Goal: Task Accomplishment & Management: Complete application form

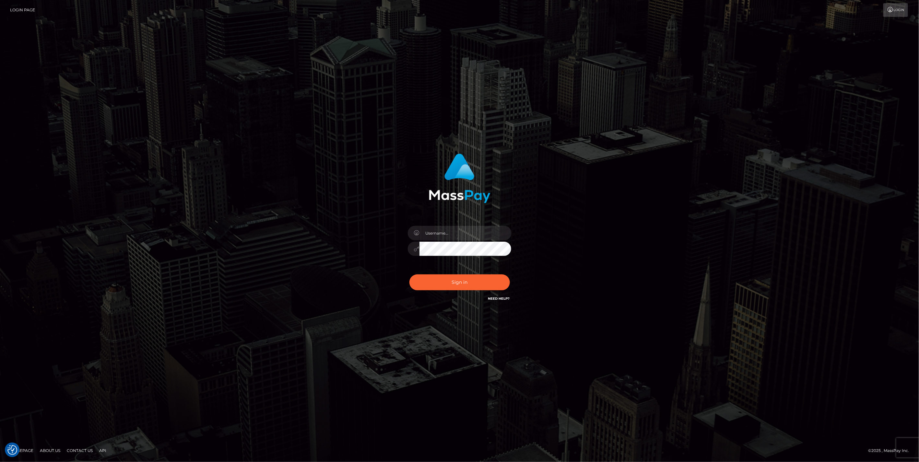
type input "jlo"
click at [457, 282] on button "Sign in" at bounding box center [460, 283] width 101 height 16
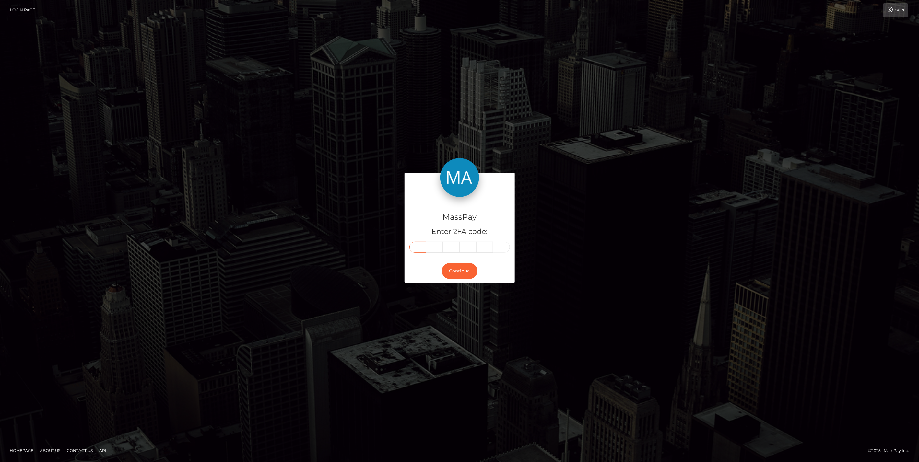
paste input "7"
type input "7"
type input "9"
type input "1"
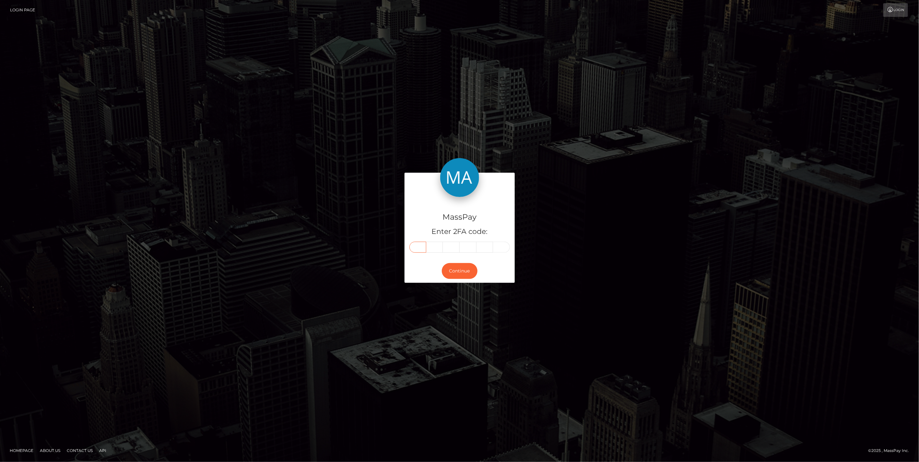
type input "5"
type input "8"
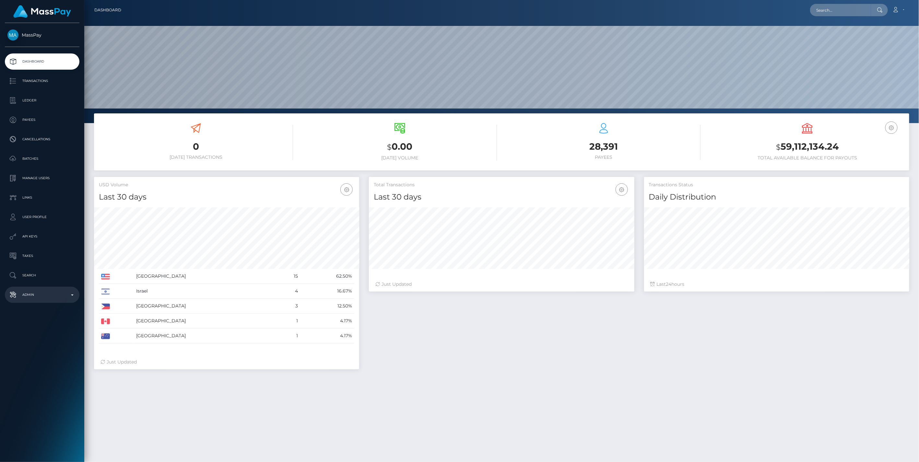
scroll to position [115, 265]
click at [70, 293] on p "Admin" at bounding box center [41, 295] width 69 height 10
click at [51, 333] on span "Balance Adjustments" at bounding box center [41, 332] width 69 height 7
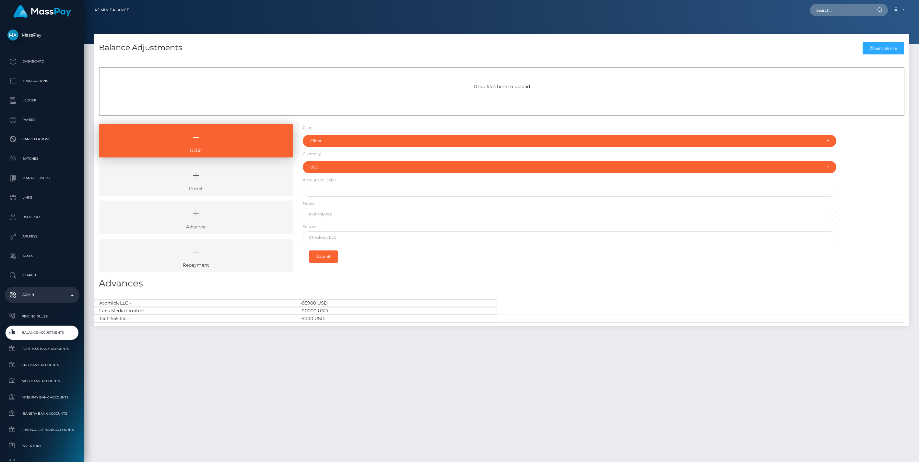
select select "USD"
click at [189, 174] on icon at bounding box center [195, 175] width 179 height 19
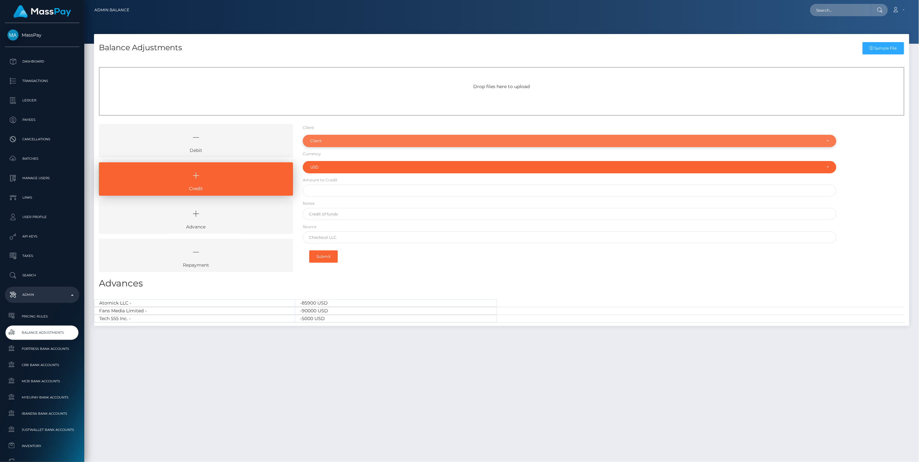
click at [331, 144] on div "Client" at bounding box center [570, 141] width 534 height 12
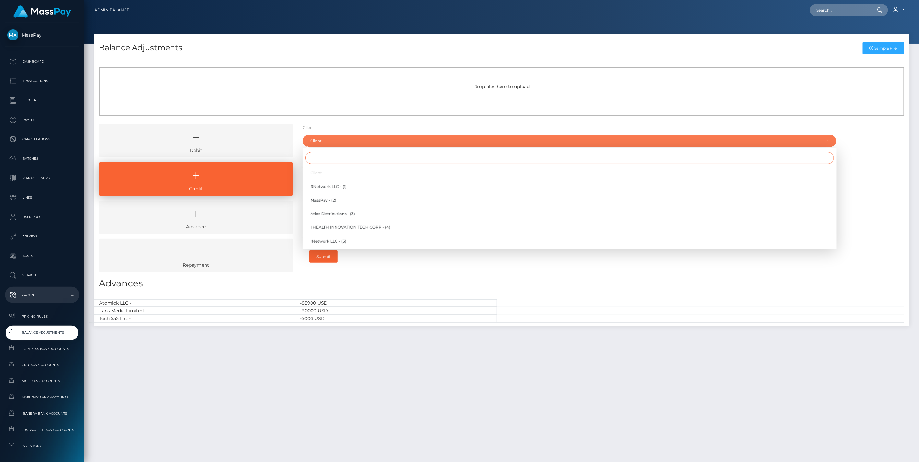
click at [325, 160] on input "Search" at bounding box center [569, 158] width 529 height 12
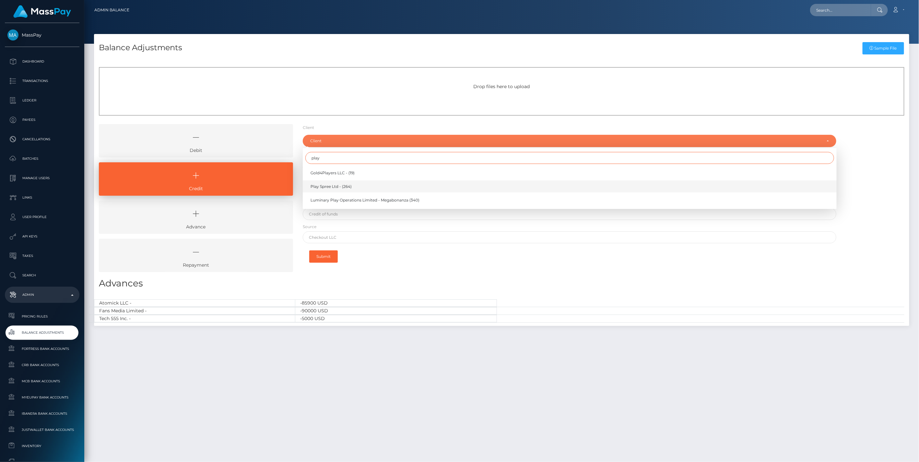
type input "play"
click at [322, 185] on span "Play Spree Ltd - (264)" at bounding box center [331, 187] width 41 height 6
select select "264"
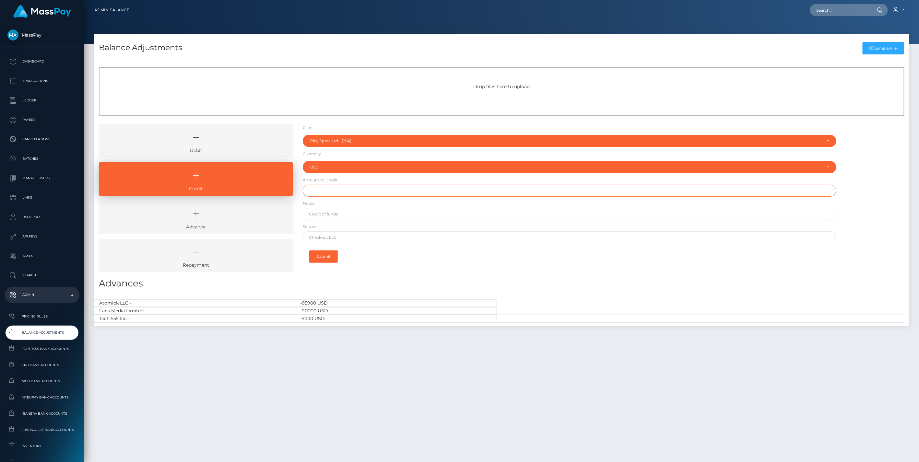
click at [328, 187] on input "text" at bounding box center [570, 191] width 534 height 12
type input "$500,006.00"
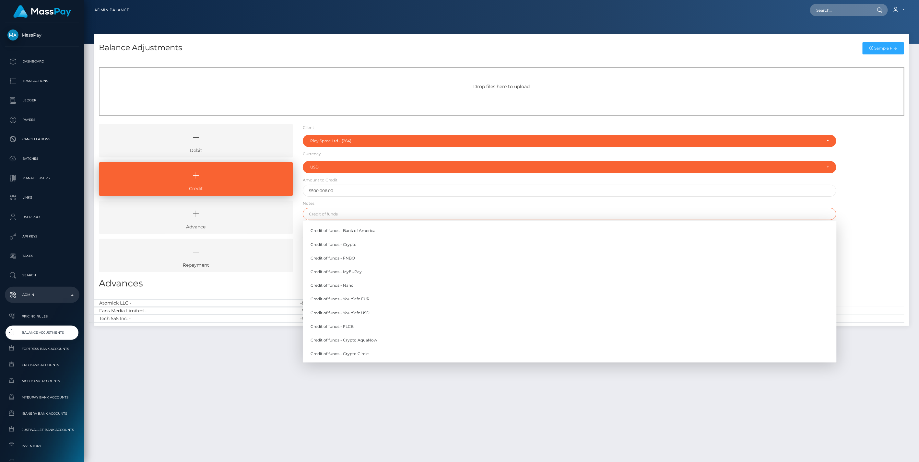
click at [326, 211] on input "text" at bounding box center [570, 214] width 534 height 12
click at [343, 258] on link "Credit of funds - FNBO" at bounding box center [570, 258] width 534 height 12
type input "Credit of funds - FNBO"
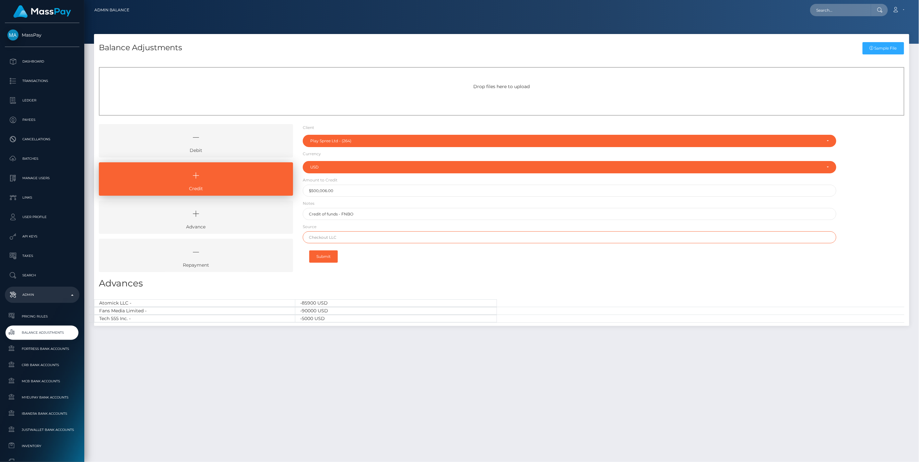
click at [323, 239] on input "text" at bounding box center [570, 238] width 534 height 12
paste input "IFX PAYMENTS"
type input "IFX PAYMENTS"
click at [325, 253] on button "Submit" at bounding box center [323, 257] width 29 height 12
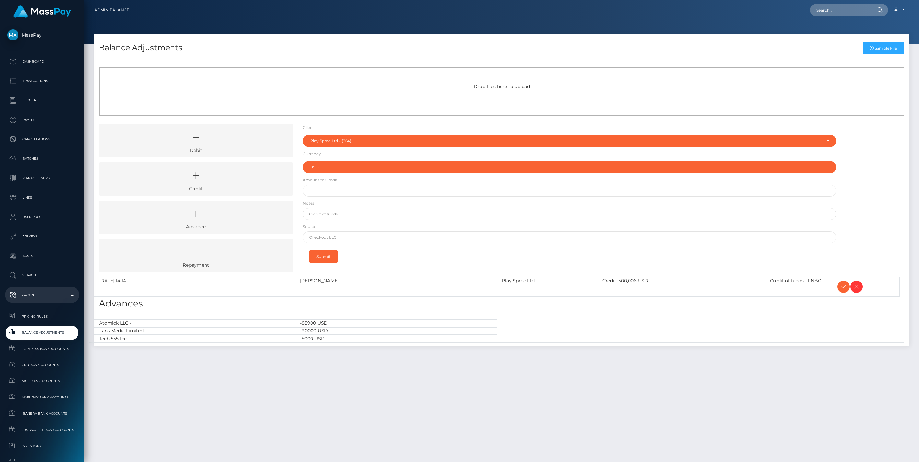
select select "264"
select select "USD"
click at [841, 286] on icon at bounding box center [844, 287] width 8 height 8
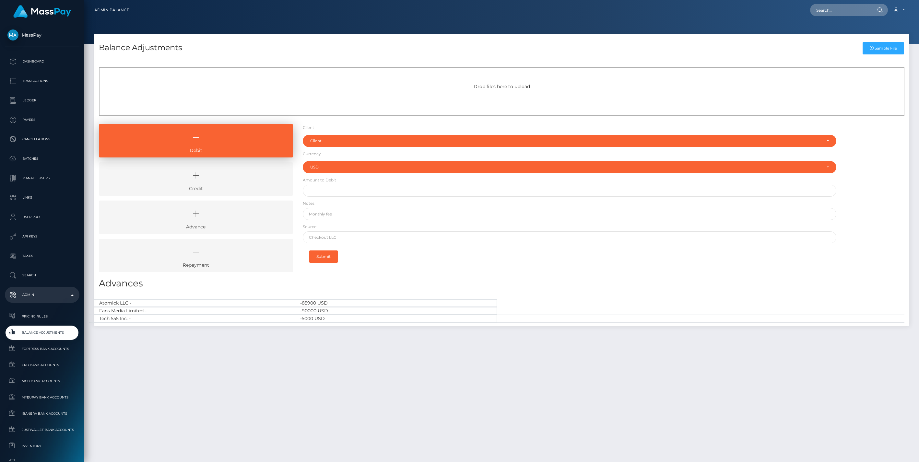
select select "USD"
click at [248, 187] on link "Credit" at bounding box center [196, 178] width 194 height 33
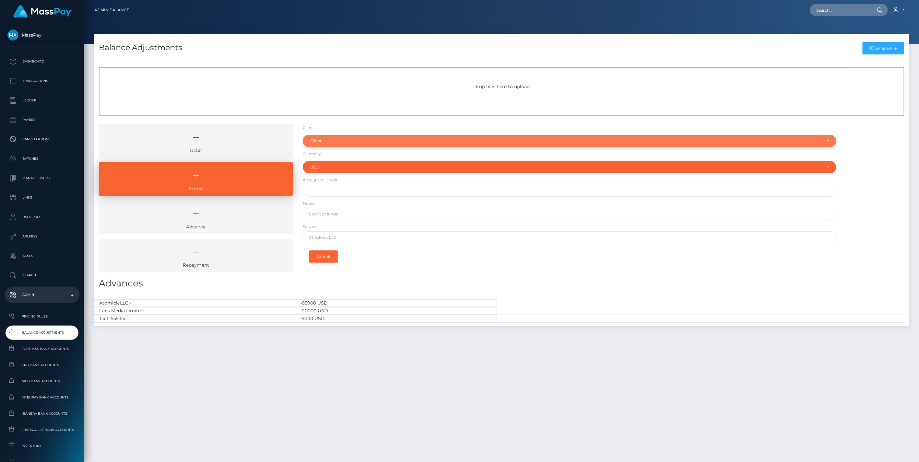
click at [335, 138] on div "Client" at bounding box center [566, 140] width 512 height 5
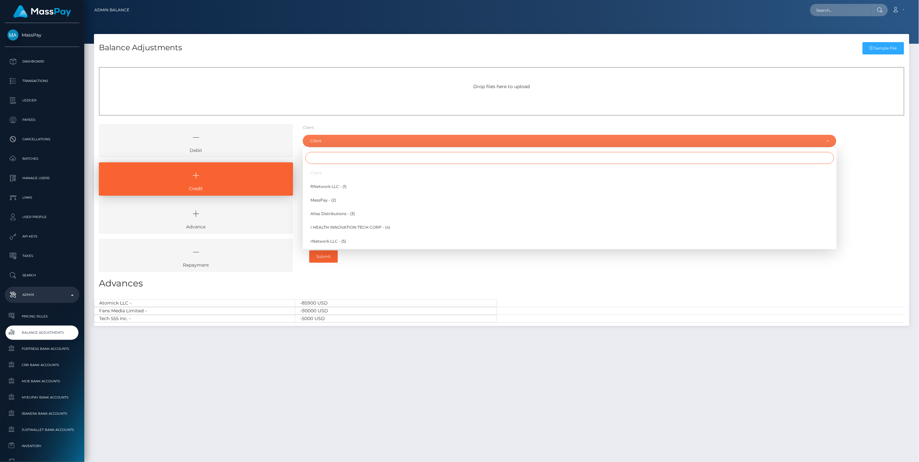
click at [325, 157] on input "Search" at bounding box center [569, 158] width 529 height 12
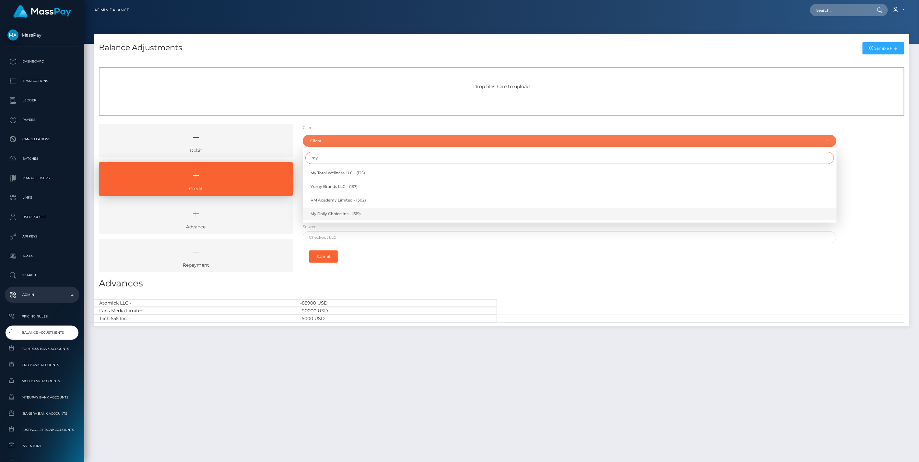
type input "my"
click at [333, 214] on span "My Daily Choice Inc - (319)" at bounding box center [336, 214] width 50 height 6
select select "319"
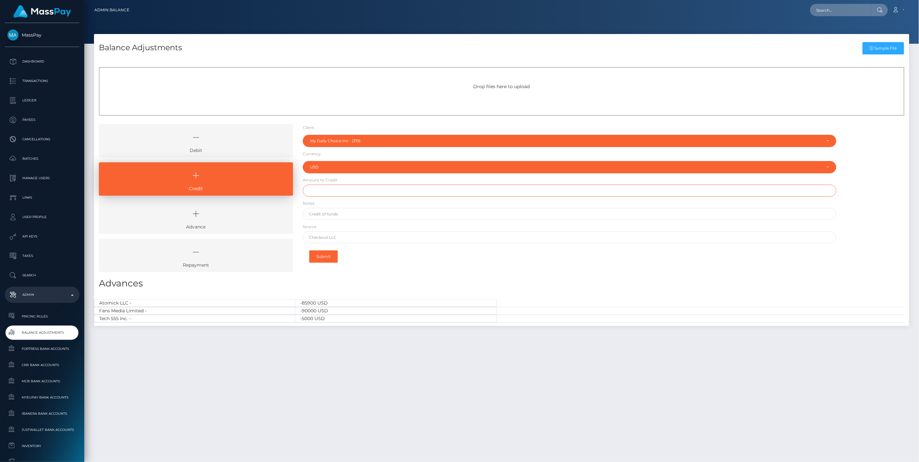
click at [337, 185] on input "text" at bounding box center [570, 191] width 534 height 12
type input "$4,000.00"
click at [340, 216] on input "text" at bounding box center [570, 214] width 534 height 12
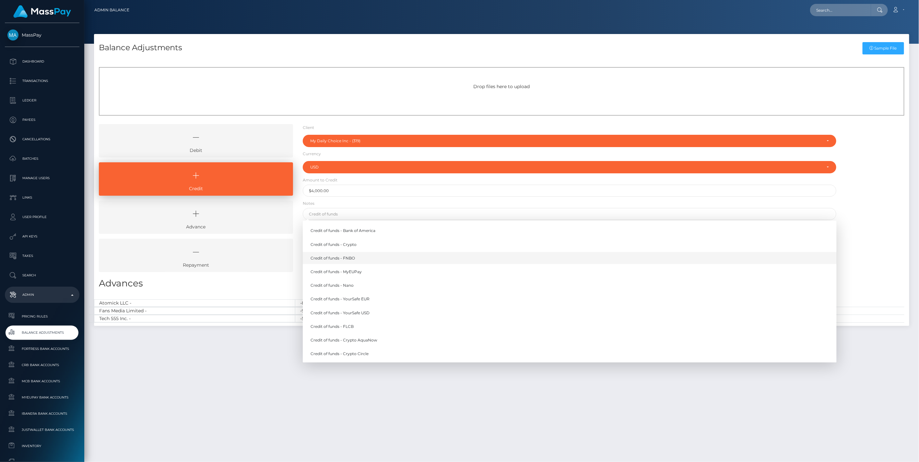
click at [347, 256] on link "Credit of funds - FNBO" at bounding box center [570, 258] width 534 height 12
type input "Credit of funds - FNBO"
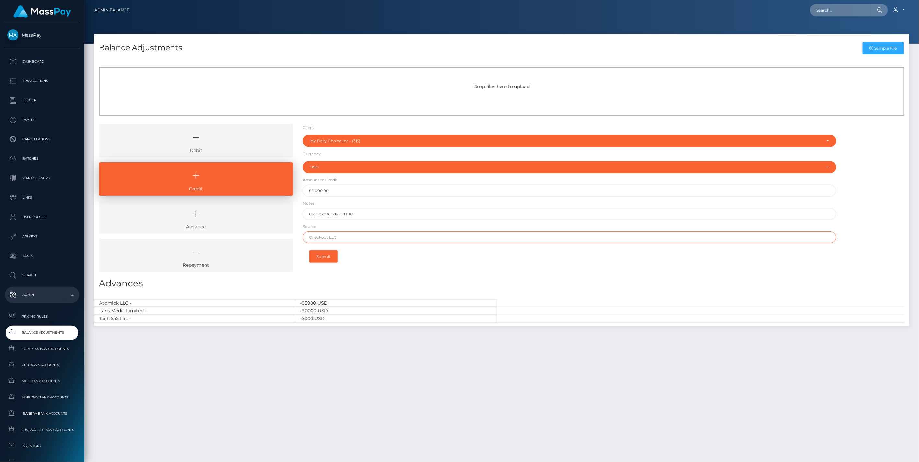
click at [341, 238] on input "text" at bounding box center [570, 238] width 534 height 12
paste input "First Citizens"
type input "First Citizens"
click at [326, 256] on button "Submit" at bounding box center [323, 257] width 29 height 12
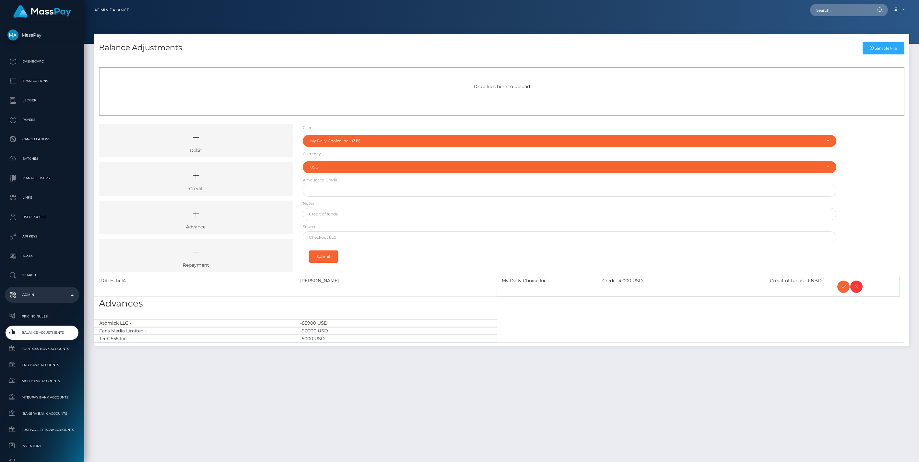
select select "319"
select select "USD"
click at [228, 179] on icon at bounding box center [195, 175] width 179 height 19
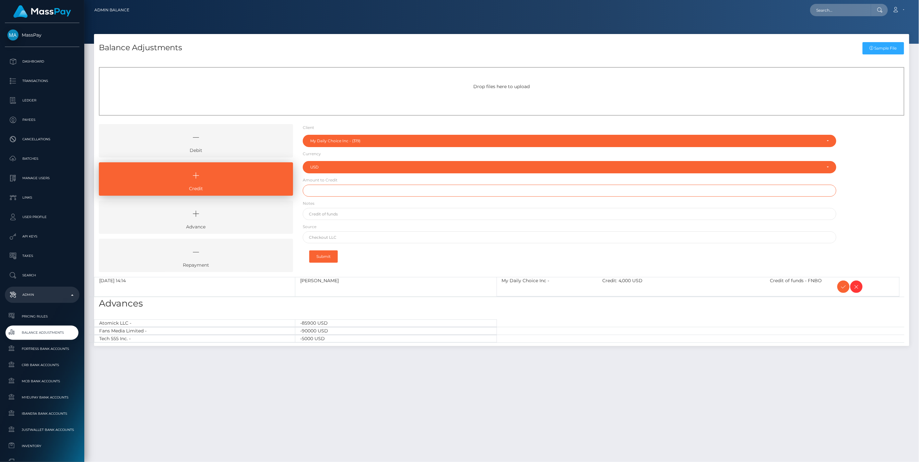
click at [319, 193] on input "text" at bounding box center [570, 191] width 534 height 12
type input "$6,000.00"
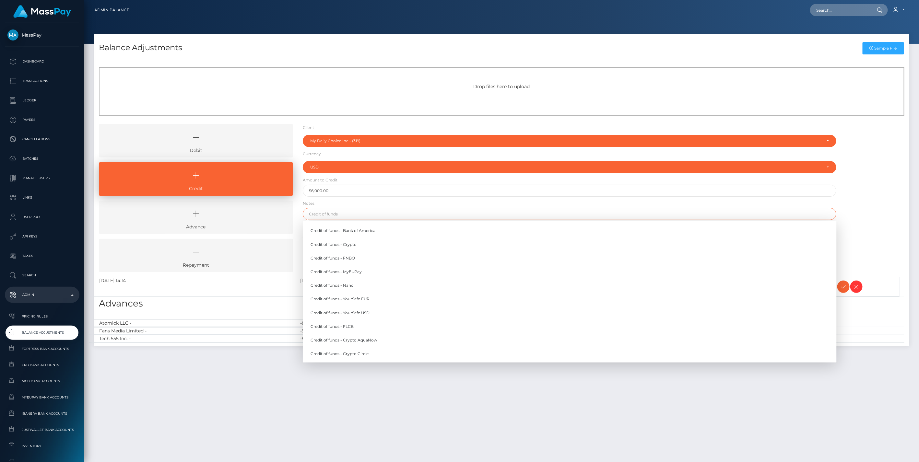
click at [335, 216] on input "text" at bounding box center [570, 214] width 534 height 12
click at [347, 258] on link "Credit of funds - FNBO" at bounding box center [570, 258] width 534 height 12
type input "Credit of funds - FNBO"
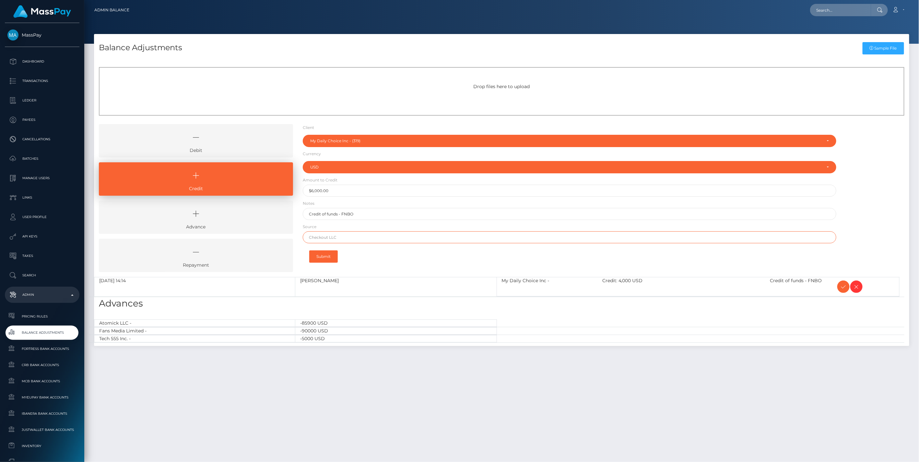
click at [335, 239] on input "text" at bounding box center [570, 238] width 534 height 12
paste input "First Citizens"
type input "First Citizens"
click at [332, 257] on button "Submit" at bounding box center [323, 257] width 29 height 12
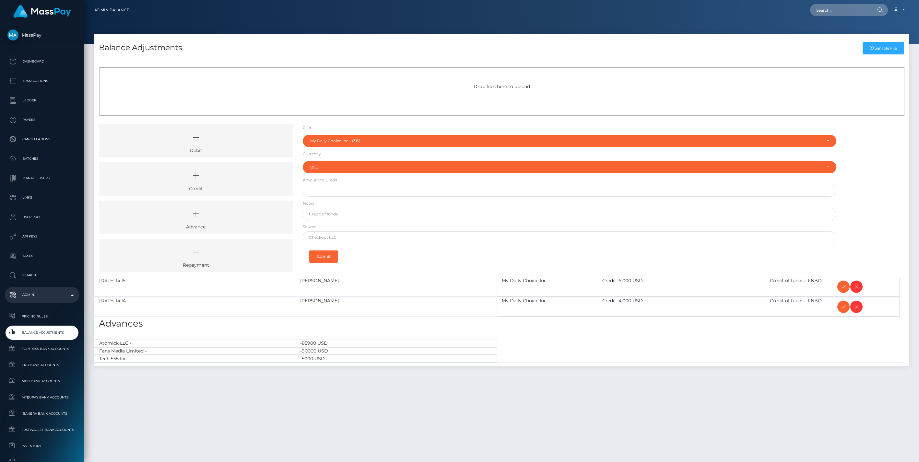
select select "319"
select select "USD"
drag, startPoint x: 232, startPoint y: 185, endPoint x: 236, endPoint y: 185, distance: 3.6
click at [232, 185] on link "Credit" at bounding box center [196, 178] width 194 height 33
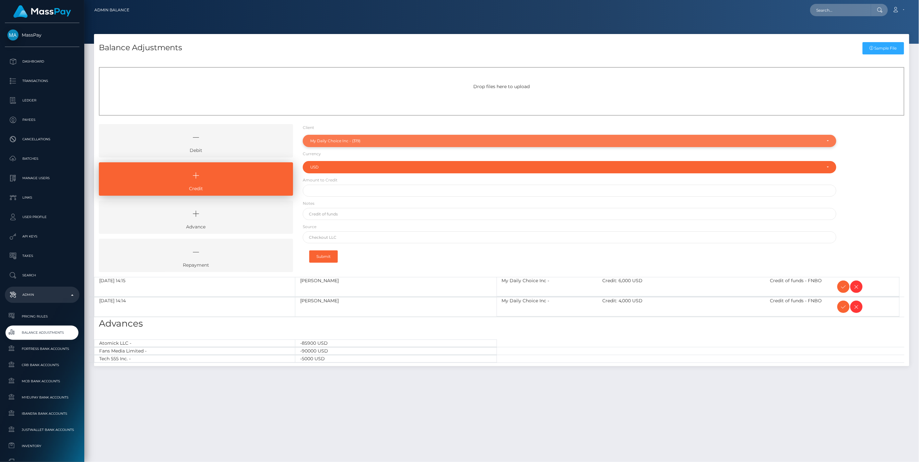
click at [346, 140] on div "My Daily Choice Inc - (319)" at bounding box center [566, 140] width 512 height 5
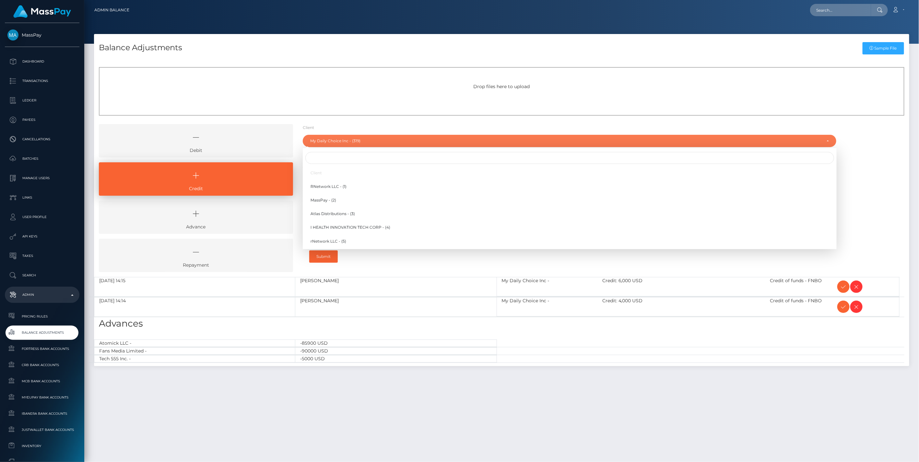
scroll to position [3299, 0]
click at [321, 161] on input "Search" at bounding box center [569, 158] width 529 height 12
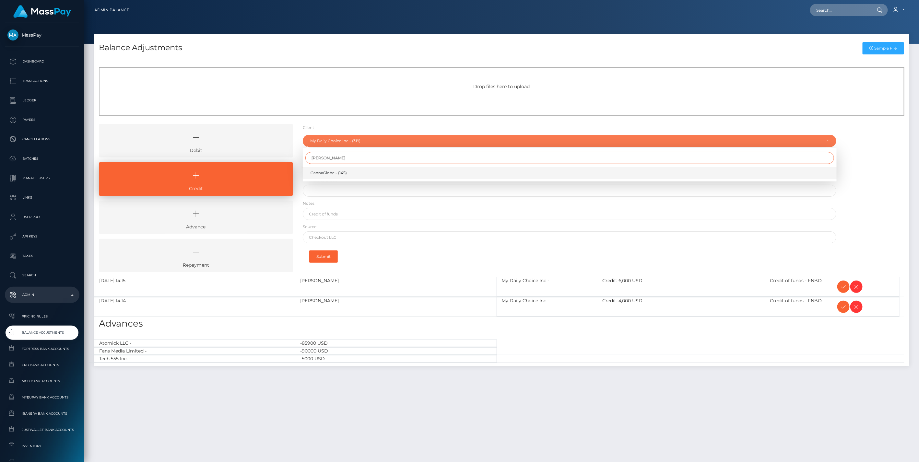
type input "cann"
click at [327, 173] on span "CannaGlobe - (145)" at bounding box center [329, 173] width 36 height 6
select select "145"
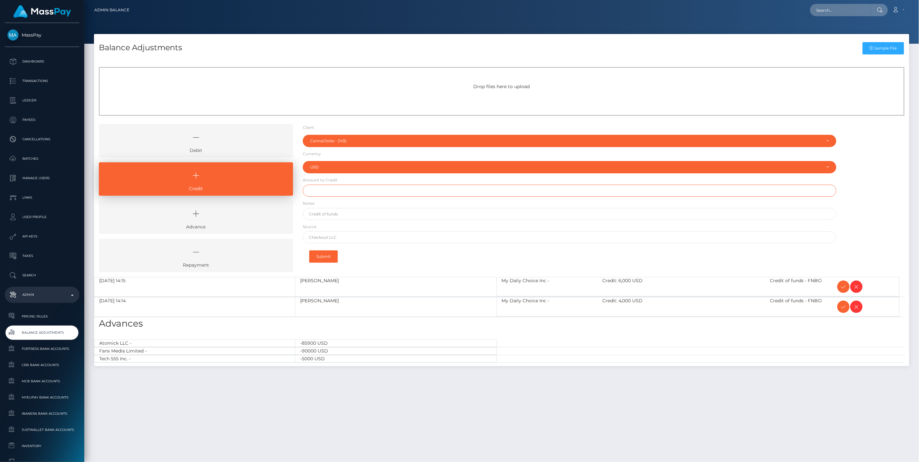
click at [318, 195] on input "text" at bounding box center [570, 191] width 534 height 12
type input "$5,000.00"
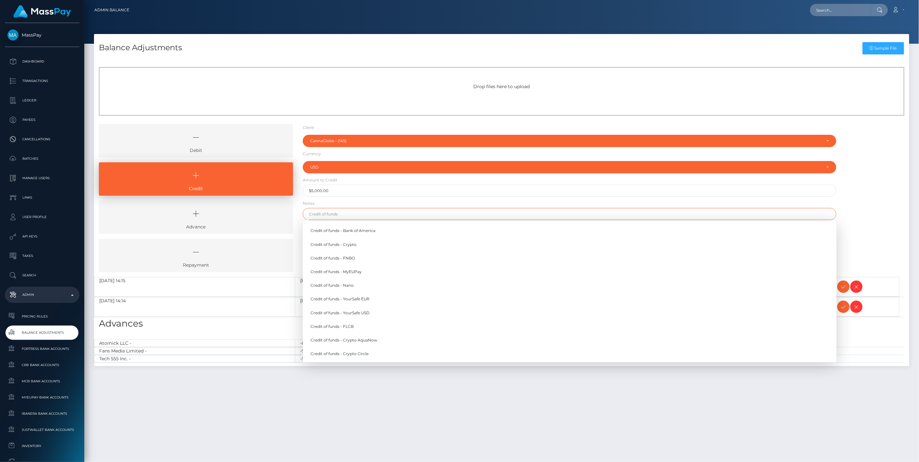
click at [319, 216] on input "text" at bounding box center [570, 214] width 534 height 12
click at [341, 260] on link "Credit of funds - FNBO" at bounding box center [570, 258] width 534 height 12
type input "Credit of funds - FNBO"
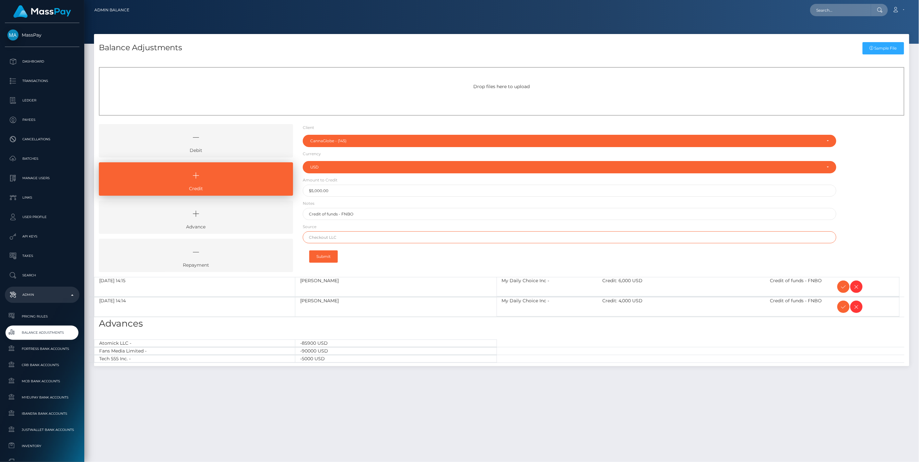
click at [326, 241] on input "text" at bounding box center [570, 238] width 534 height 12
paste input "Amarillo National"
type input "Amarillo National"
click at [328, 255] on button "Submit" at bounding box center [323, 257] width 29 height 12
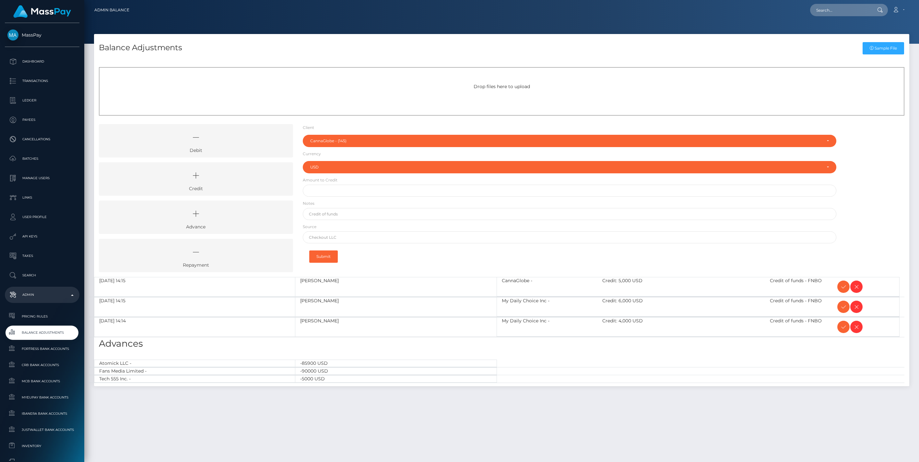
select select "145"
select select "USD"
click at [844, 308] on icon at bounding box center [844, 307] width 8 height 8
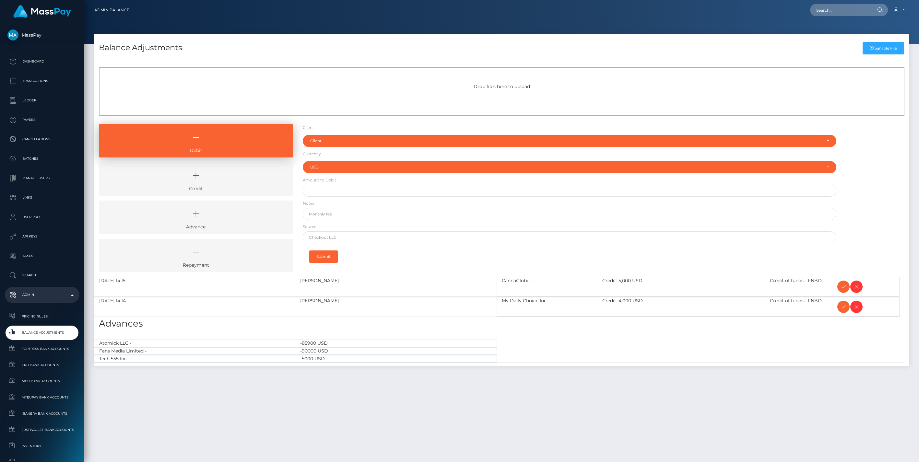
select select "USD"
click at [843, 308] on icon at bounding box center [844, 307] width 8 height 8
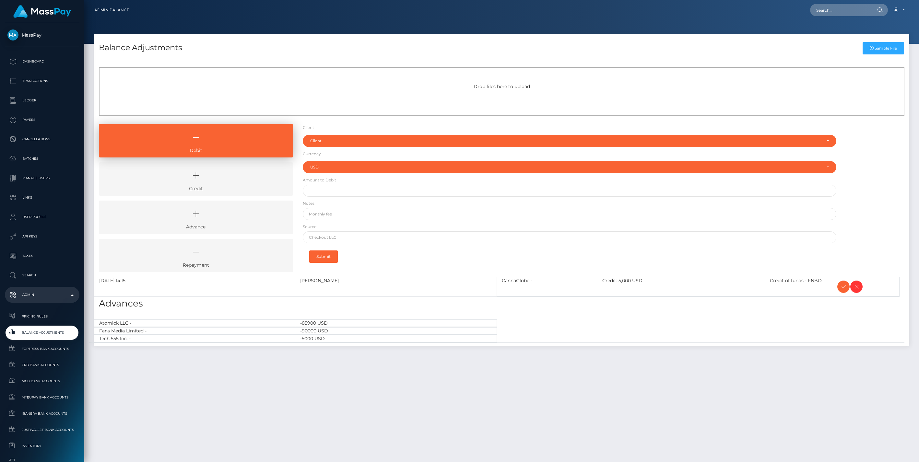
select select "USD"
click at [234, 177] on icon at bounding box center [195, 175] width 179 height 19
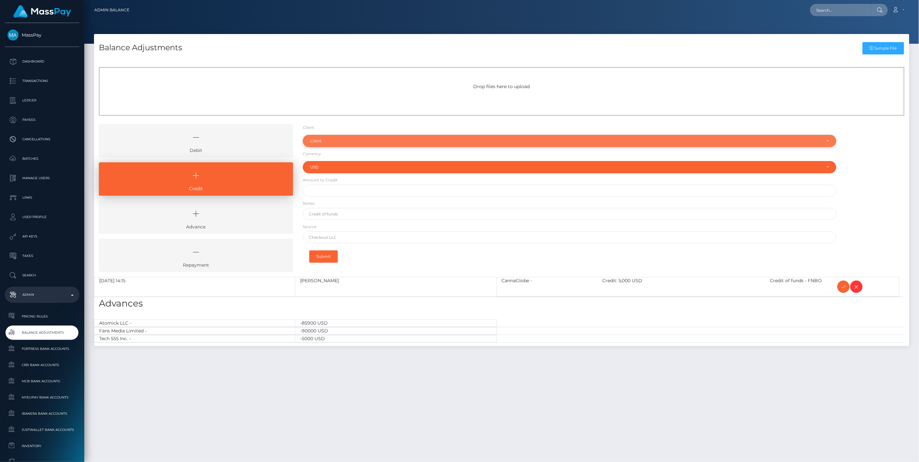
click at [323, 141] on div "Client" at bounding box center [566, 140] width 512 height 5
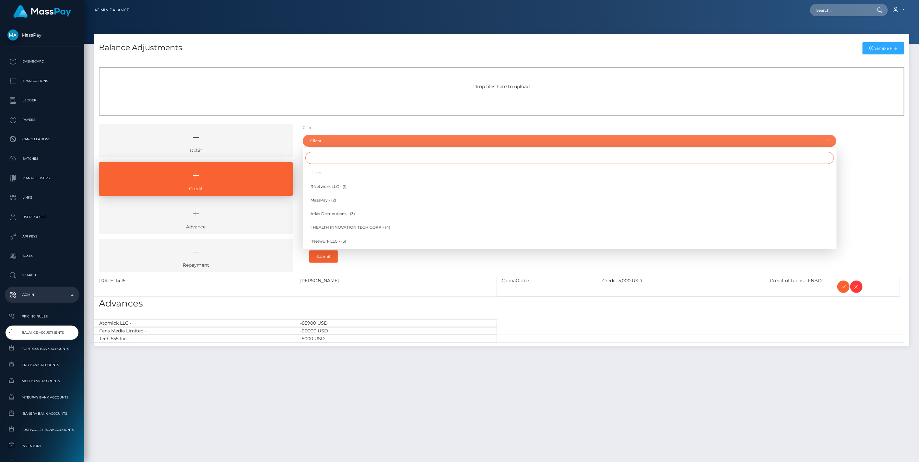
click at [319, 159] on input "Search" at bounding box center [569, 158] width 529 height 12
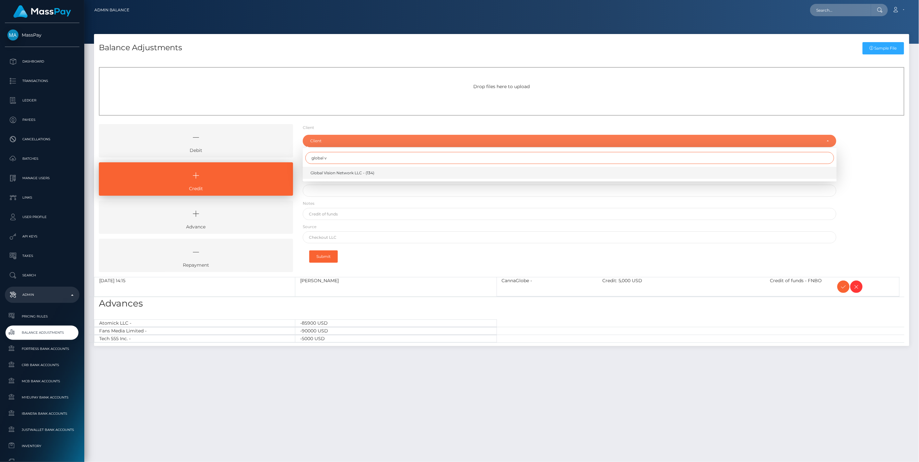
type input "global v"
click at [345, 173] on span "Global Vision Network LLC - (134)" at bounding box center [343, 173] width 64 height 6
select select "134"
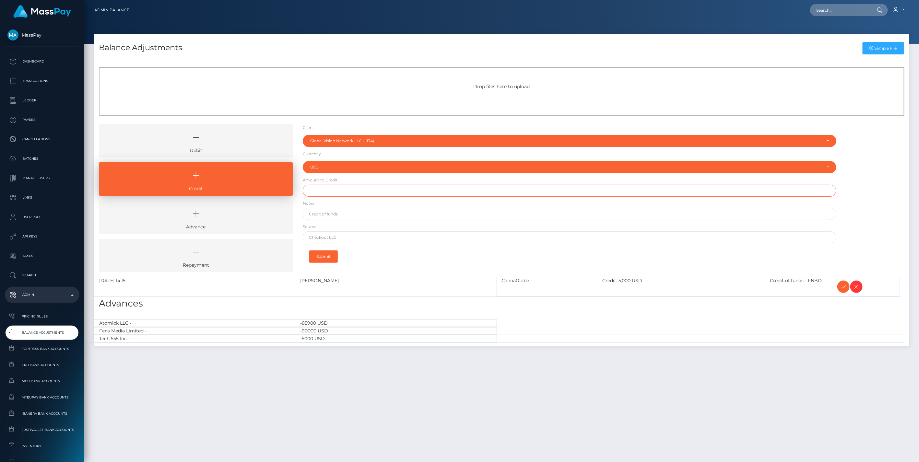
click at [329, 192] on input "text" at bounding box center [570, 191] width 534 height 12
paste input "4,278.00"
type input "$4,278.00"
click at [340, 217] on input "text" at bounding box center [570, 214] width 534 height 12
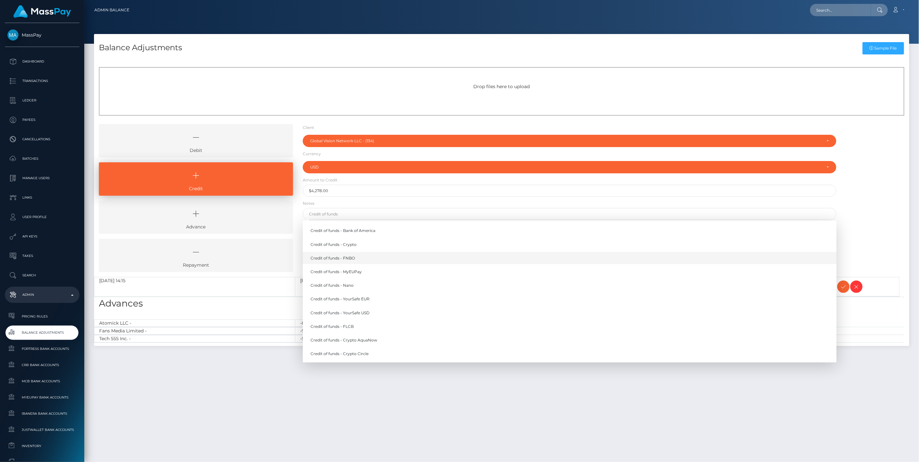
click at [343, 258] on link "Credit of funds - FNBO" at bounding box center [570, 258] width 534 height 12
type input "Credit of funds - FNBO"
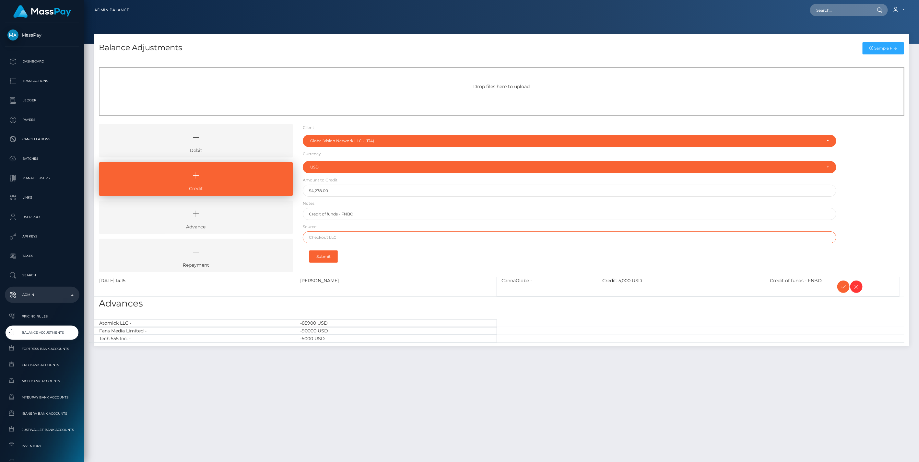
click at [341, 237] on input "text" at bounding box center [570, 238] width 534 height 12
paste input "BANK OF AMERICA"
type input "BANK OF AMERICA"
click at [325, 258] on button "Submit" at bounding box center [323, 257] width 29 height 12
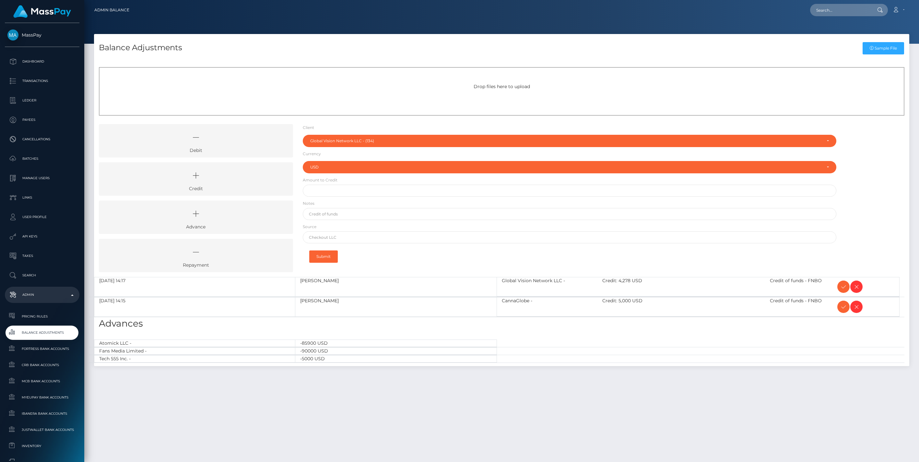
select select "134"
select select "USD"
click at [228, 179] on icon at bounding box center [195, 175] width 179 height 19
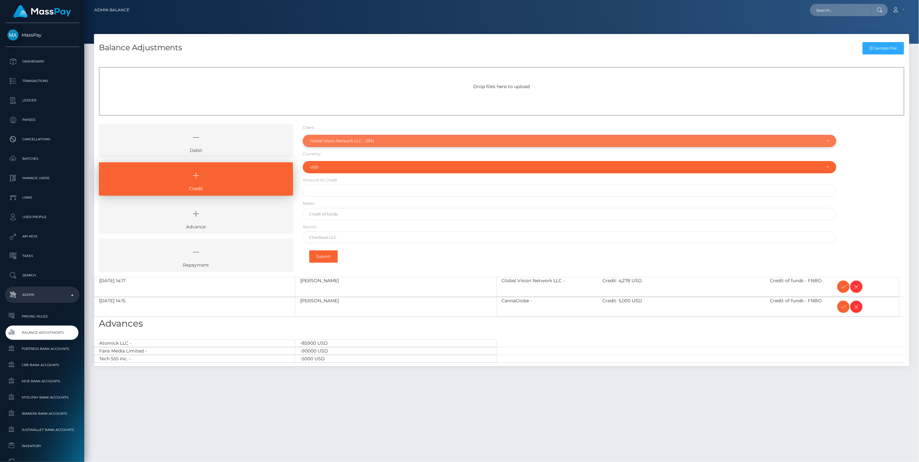
click at [327, 139] on div "Global Vision Network LLC - (134)" at bounding box center [566, 140] width 512 height 5
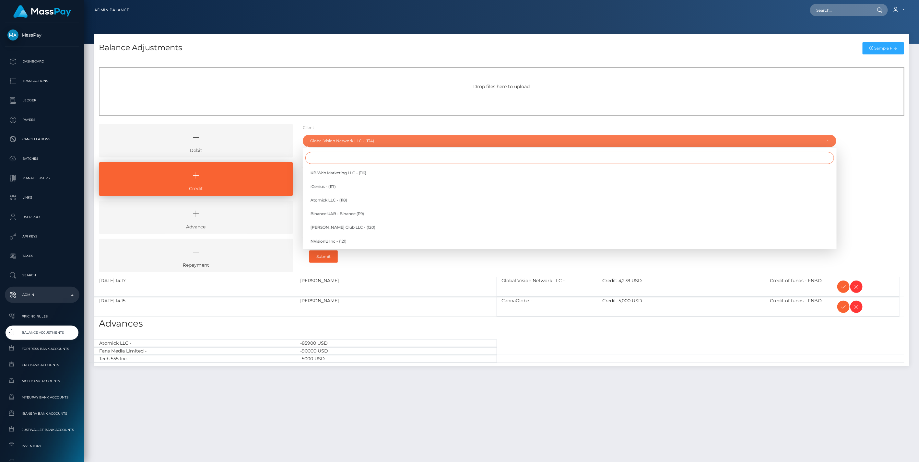
click at [323, 160] on input "Search" at bounding box center [569, 158] width 529 height 12
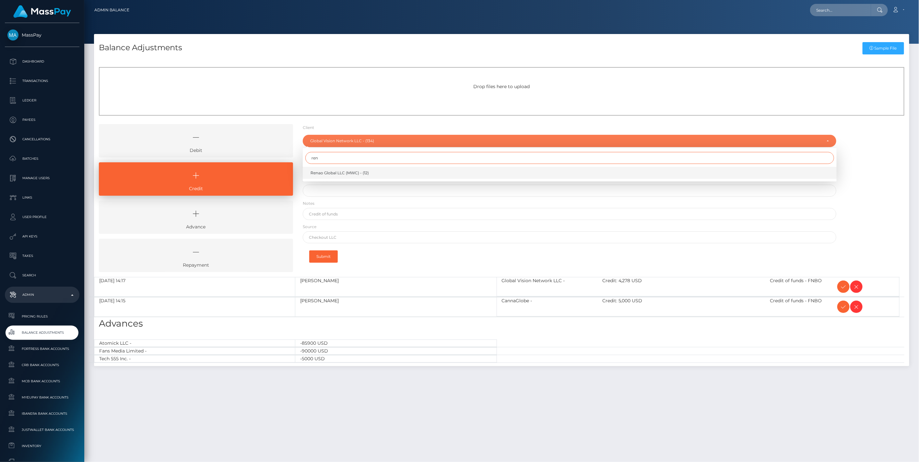
type input "ren"
click at [325, 175] on span "Renao Global LLC (MWC) - (12)" at bounding box center [340, 173] width 58 height 6
select select "12"
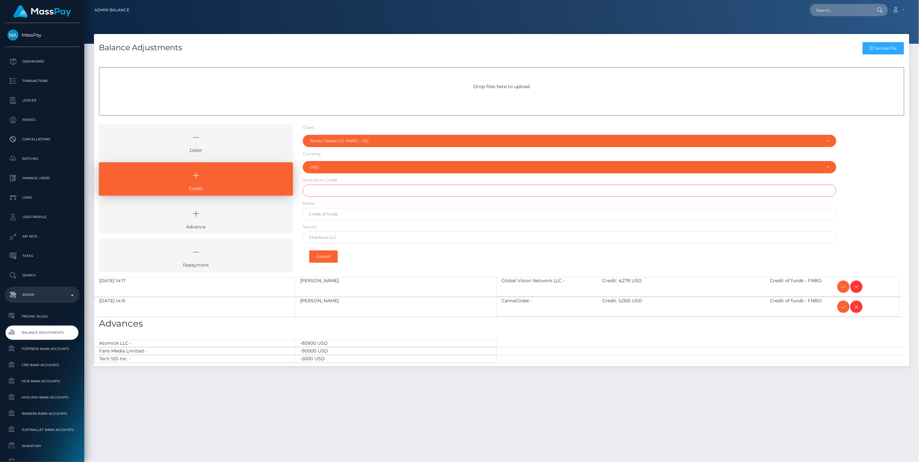
click at [324, 191] on input "text" at bounding box center [570, 191] width 534 height 12
type input "$200.00"
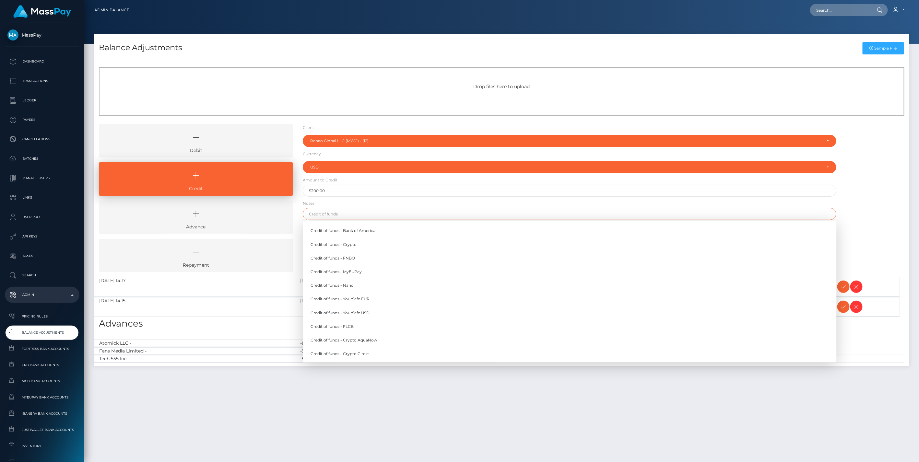
click at [320, 212] on input "text" at bounding box center [570, 214] width 534 height 12
click at [342, 257] on link "Credit of funds - FNBO" at bounding box center [570, 258] width 534 height 12
type input "Credit of funds - FNBO"
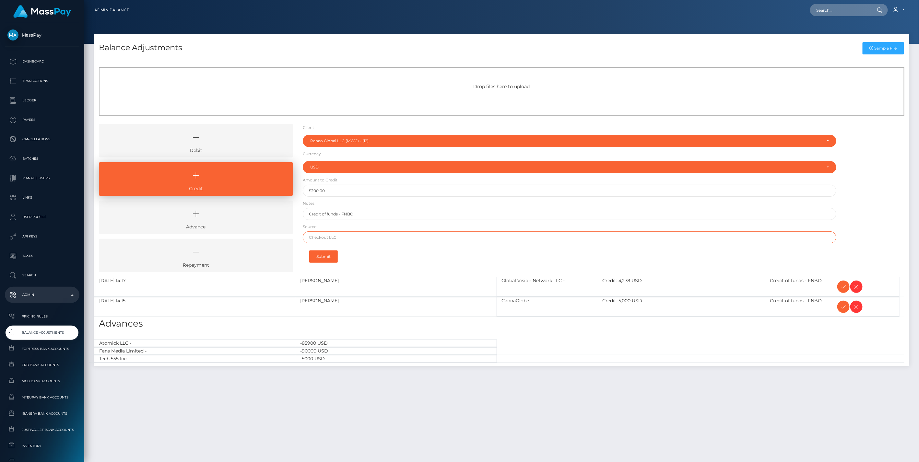
click at [335, 236] on input "text" at bounding box center [570, 238] width 534 height 12
paste input "BANK OF AMERICA"
type input "BANK OF AMERICA"
click at [326, 257] on button "Submit" at bounding box center [323, 257] width 29 height 12
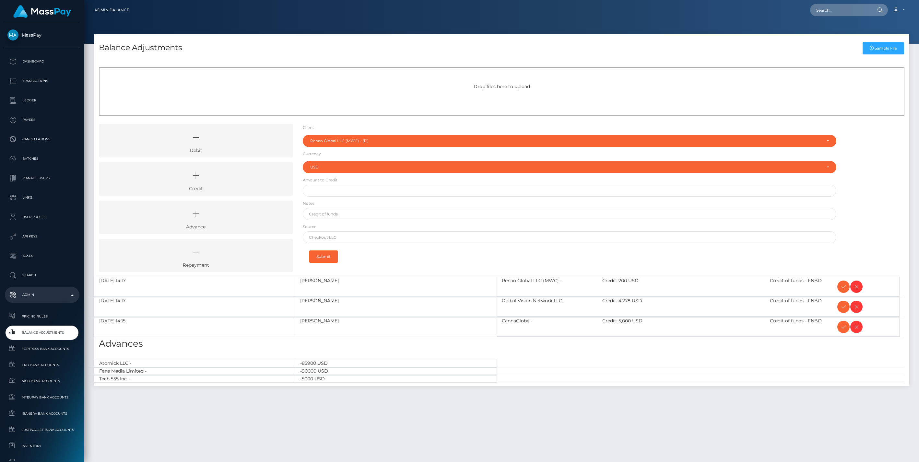
select select "12"
select select "USD"
click at [842, 287] on icon at bounding box center [844, 287] width 8 height 8
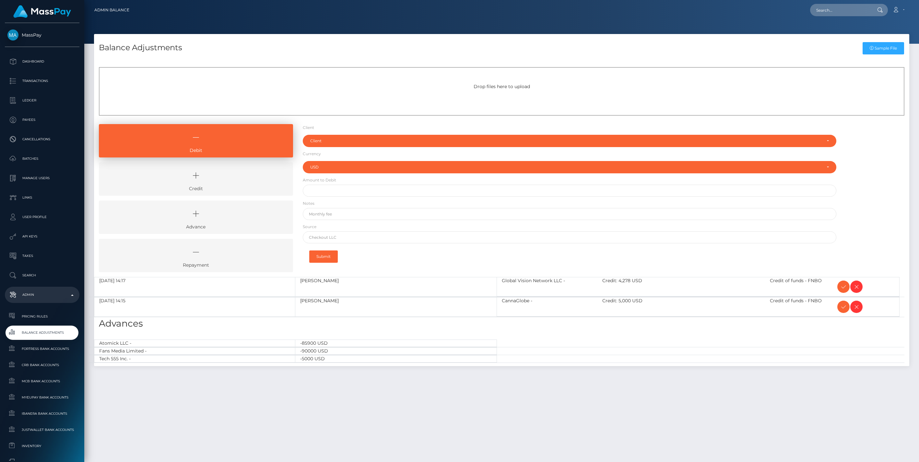
select select "USD"
click at [842, 287] on icon at bounding box center [844, 287] width 8 height 8
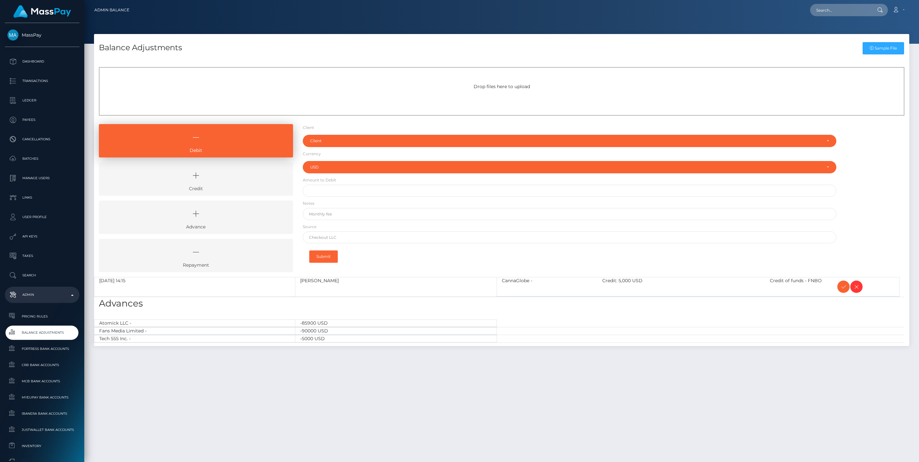
select select "USD"
click at [843, 288] on icon at bounding box center [844, 287] width 8 height 8
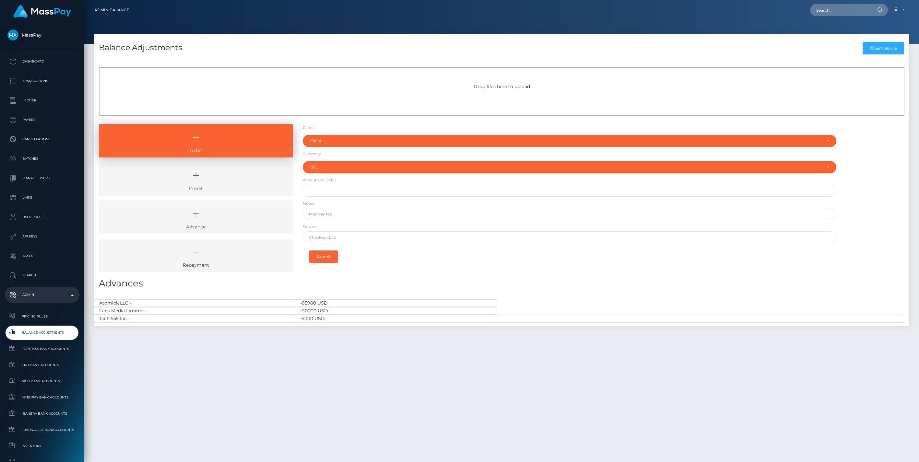
select select "USD"
click at [227, 188] on link "Credit" at bounding box center [196, 178] width 194 height 33
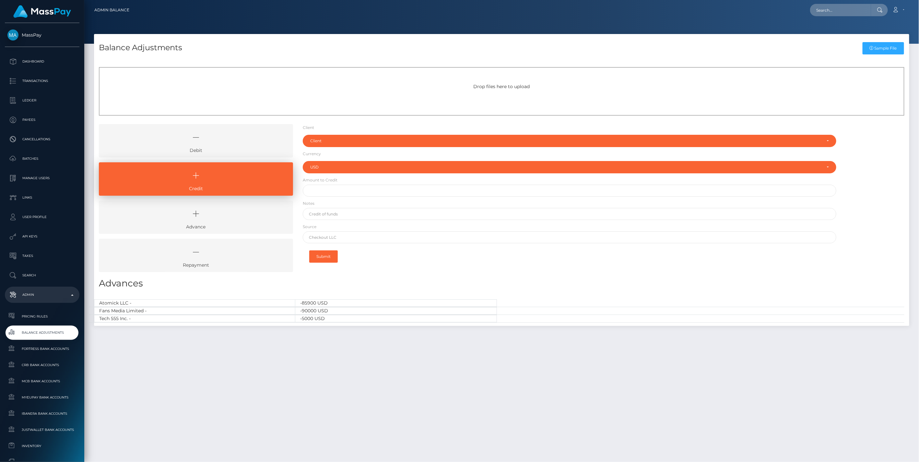
click at [244, 140] on icon at bounding box center [195, 137] width 179 height 19
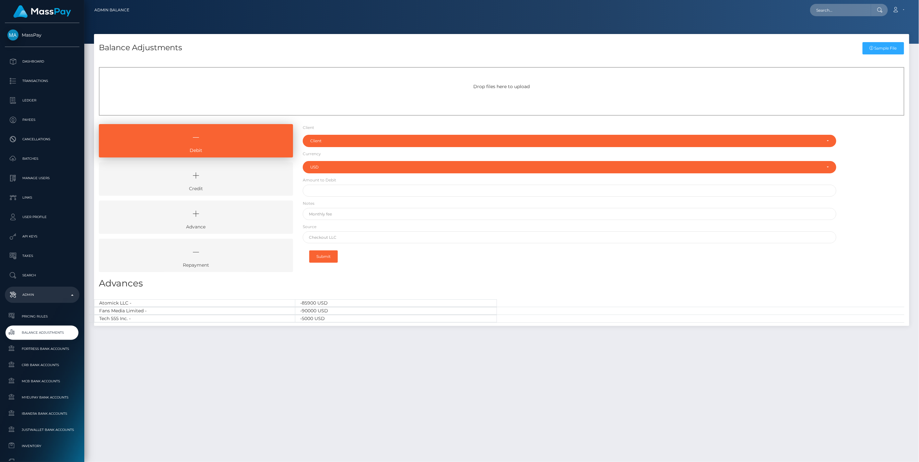
click at [240, 173] on icon at bounding box center [195, 175] width 179 height 19
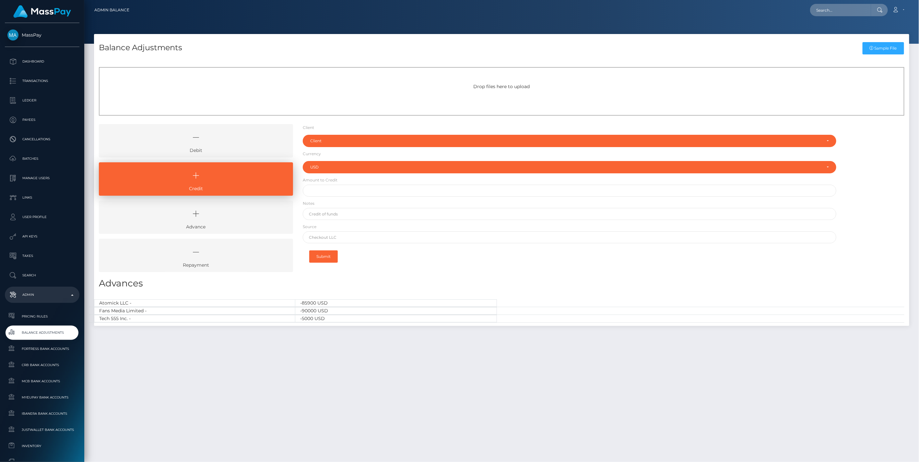
click at [245, 140] on icon at bounding box center [195, 137] width 179 height 19
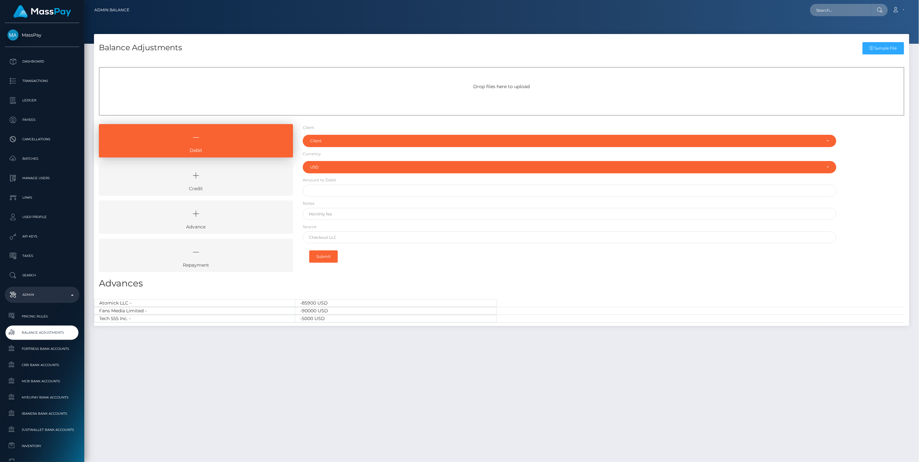
click at [234, 186] on link "Credit" at bounding box center [196, 178] width 194 height 33
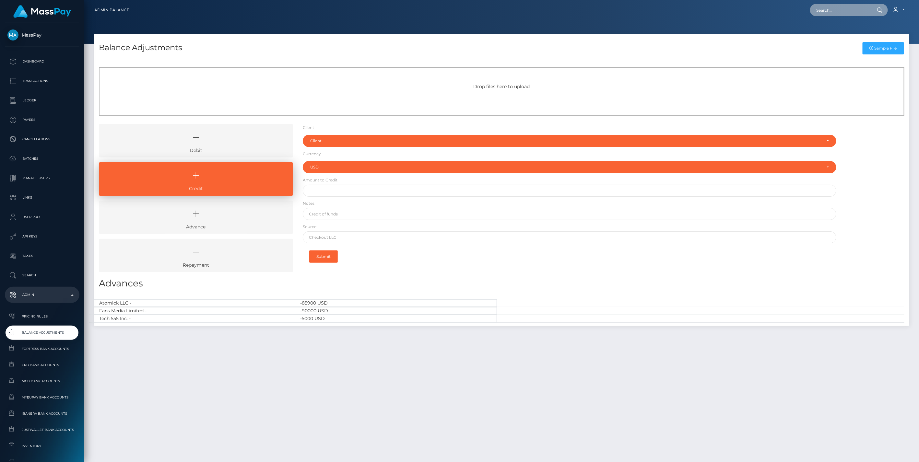
click at [834, 11] on input "text" at bounding box center [840, 10] width 61 height 12
paste input "d84706a4-9279-11f0-bd85-0694aced620b"
type input "d84706a4-9279-11f0-bd85-0694aced620b"
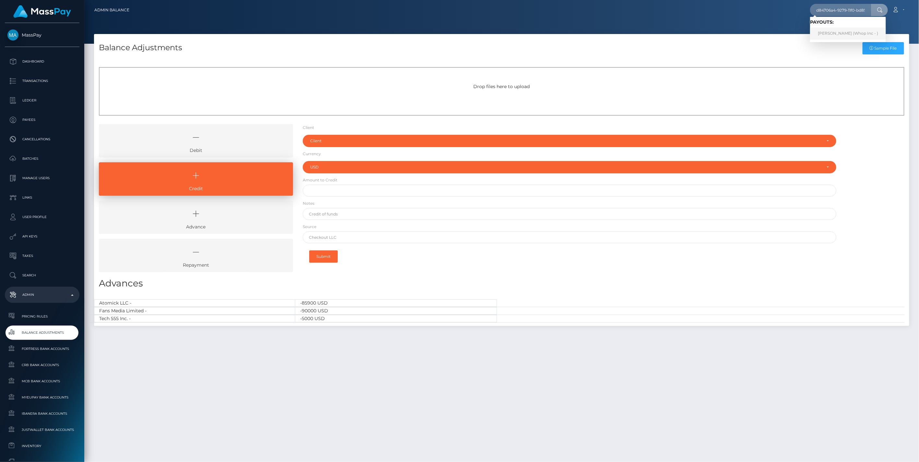
click at [835, 34] on link "TIM TROBEC (Whop Inc - )" at bounding box center [848, 34] width 76 height 12
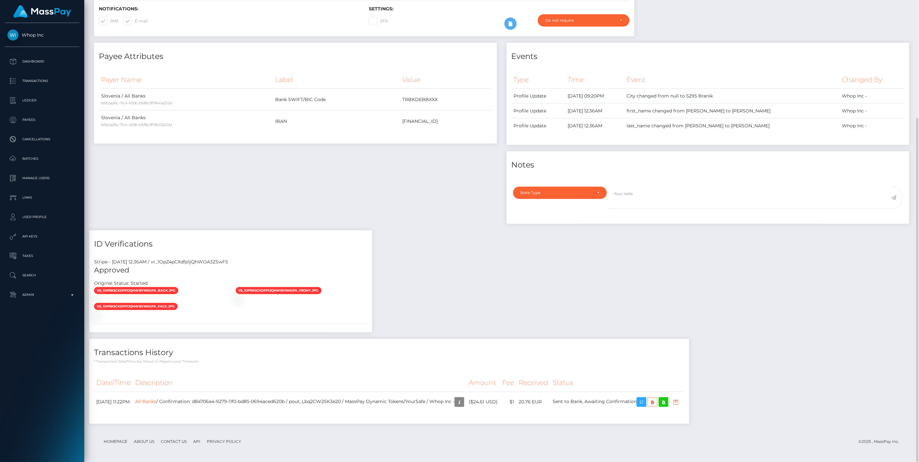
scroll to position [78, 265]
click at [680, 400] on icon "button" at bounding box center [676, 402] width 8 height 8
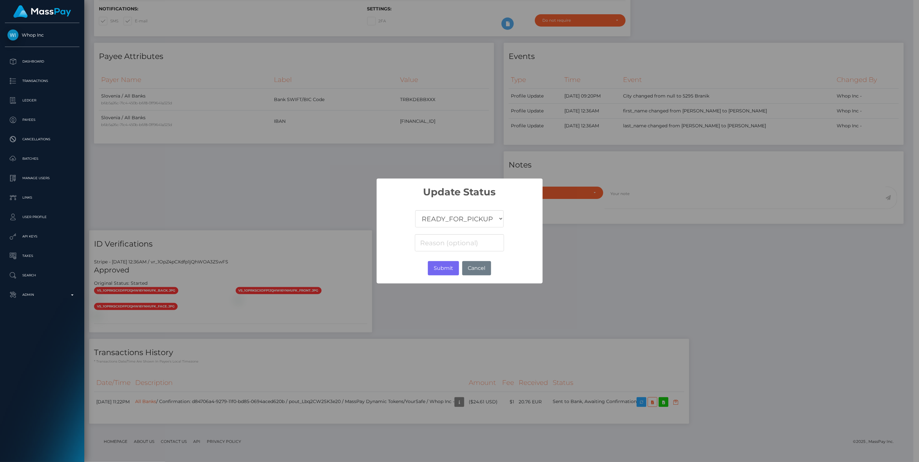
click at [474, 220] on select "COMPLETED CANCELLED READY_FOR_PICKUP PROCESSING" at bounding box center [459, 218] width 88 height 17
select select "CANCELLED"
click at [416, 210] on select "COMPLETED CANCELLED READY_FOR_PICKUP PROCESSING" at bounding box center [459, 218] width 88 height 17
click at [444, 246] on input at bounding box center [459, 242] width 89 height 17
paste input "Return of transaction #E3Z75ZUF, Transaction not accepted, please contact benef…"
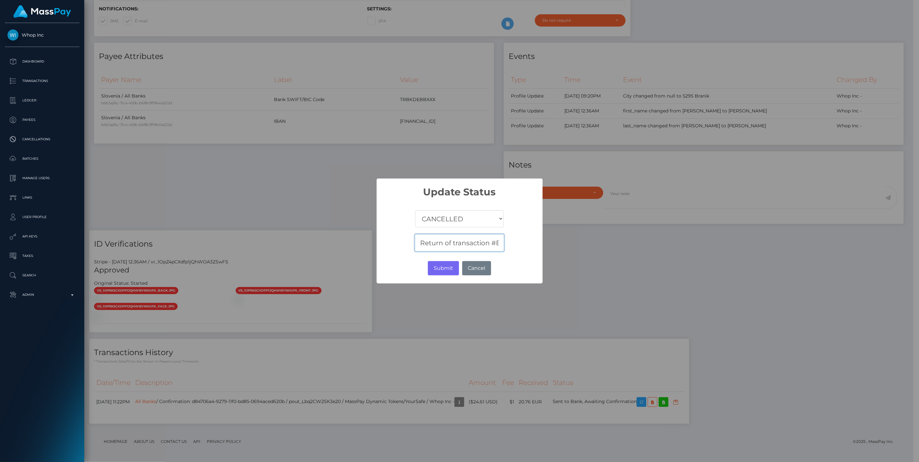
scroll to position [0, 203]
type input "Return of transaction #E3Z75ZUF, Transaction not accepted, please contact benef…"
click at [450, 268] on button "Submit" at bounding box center [443, 268] width 31 height 14
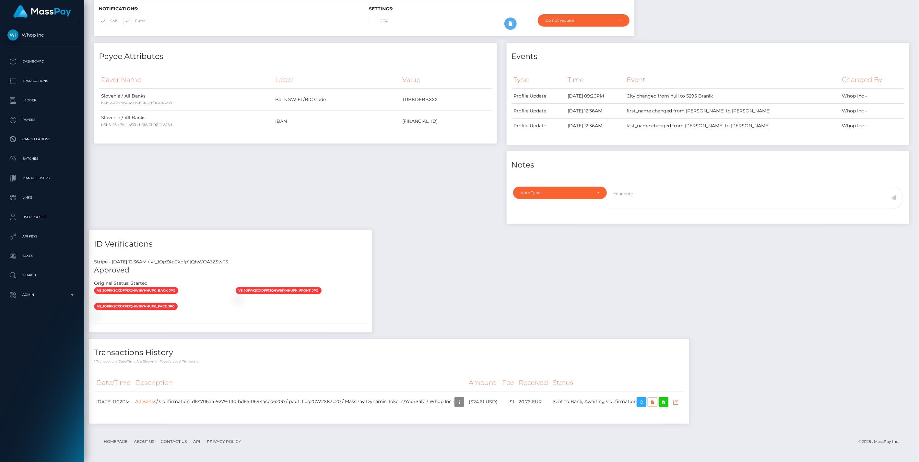
scroll to position [78, 265]
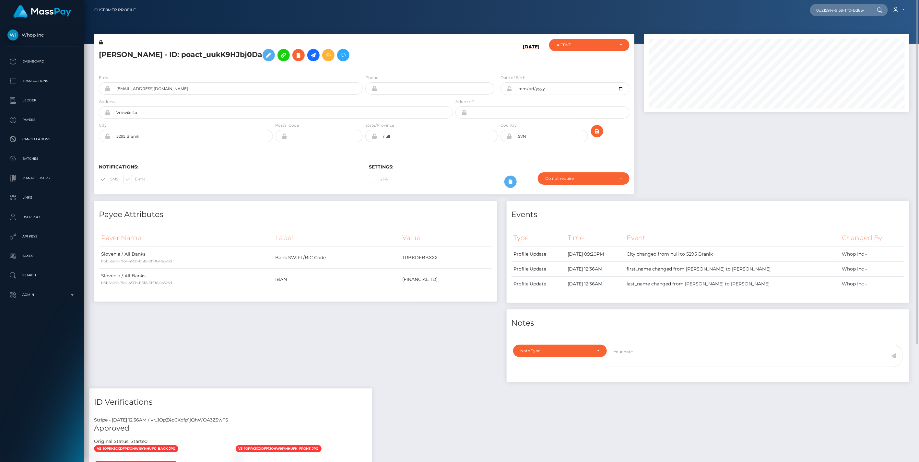
drag, startPoint x: 867, startPoint y: 11, endPoint x: 705, endPoint y: 17, distance: 161.9
click at [705, 17] on nav "Customer Profile 0d215914-9139-11f0-bd85-0694aced620b Loading... Loading... Log…" at bounding box center [501, 10] width 835 height 20
type input "0d215914-9139-11f0-bd85-0694aced620b"
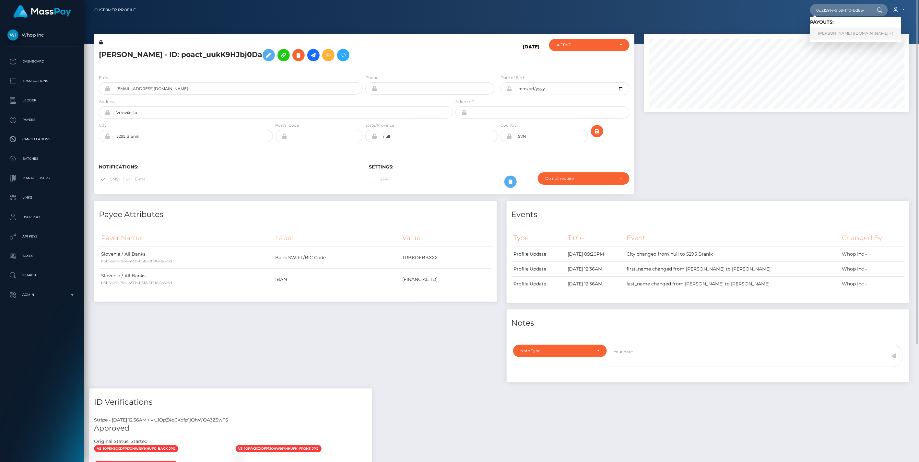
click at [835, 32] on link "[PERSON_NAME] ([DOMAIN_NAME] - )" at bounding box center [855, 34] width 91 height 12
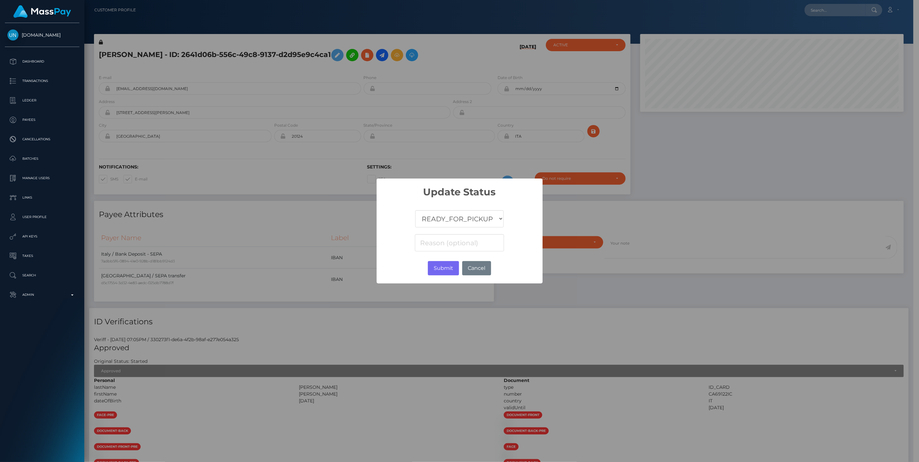
scroll to position [78, 263]
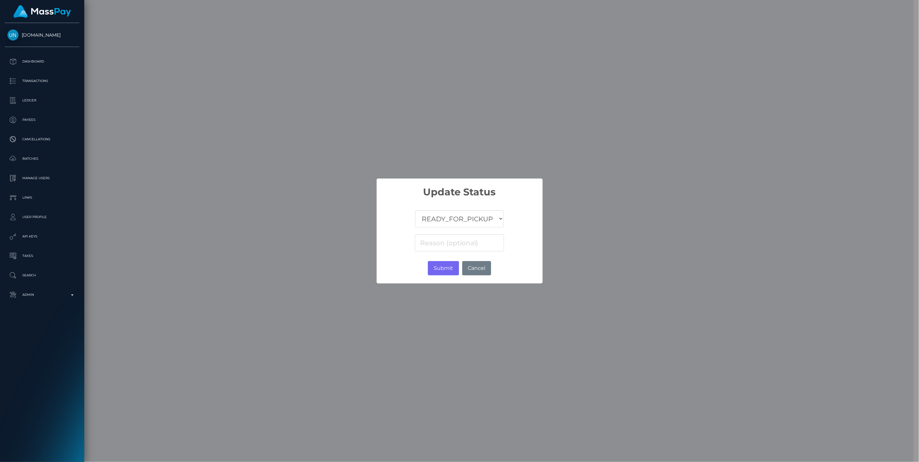
select select "CANCELLED"
click at [416, 210] on select "COMPLETED CANCELLED READY_FOR_PICKUP PROCESSING" at bounding box center [459, 218] width 88 height 17
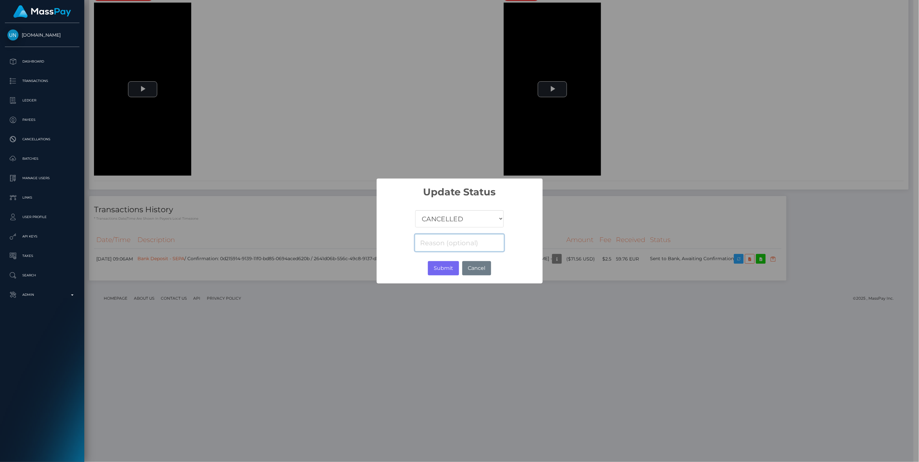
click at [444, 245] on input at bounding box center [459, 242] width 89 height 17
paste input "Return of transaction #GK31J0SM, Incorrect Account Number, please check account…"
type input "Return of transaction #GK31J0SM, Incorrect Account Number, please check account…"
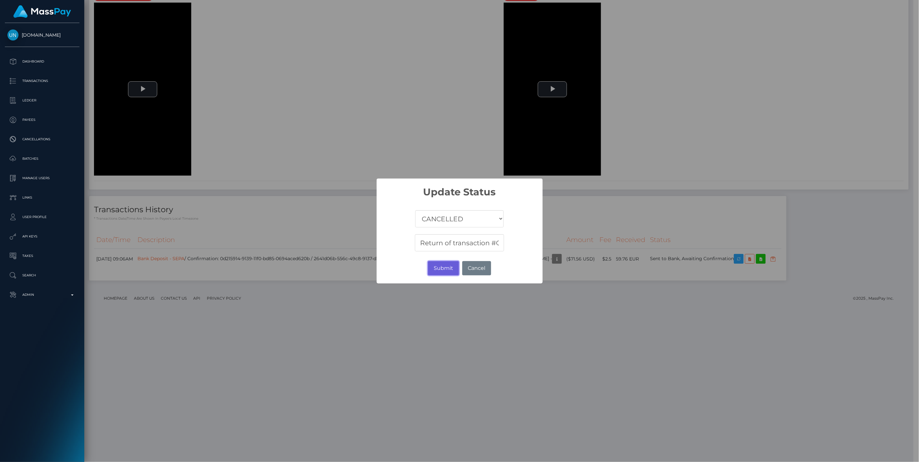
click at [451, 267] on button "Submit" at bounding box center [443, 268] width 31 height 14
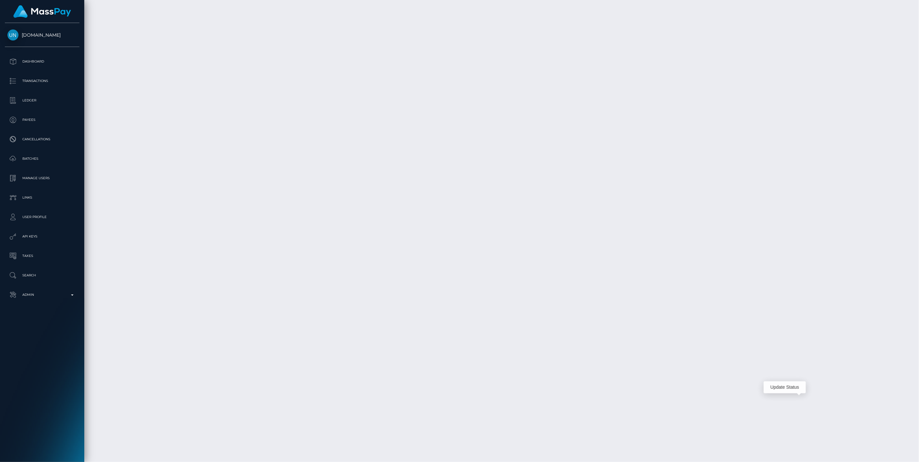
scroll to position [78, 265]
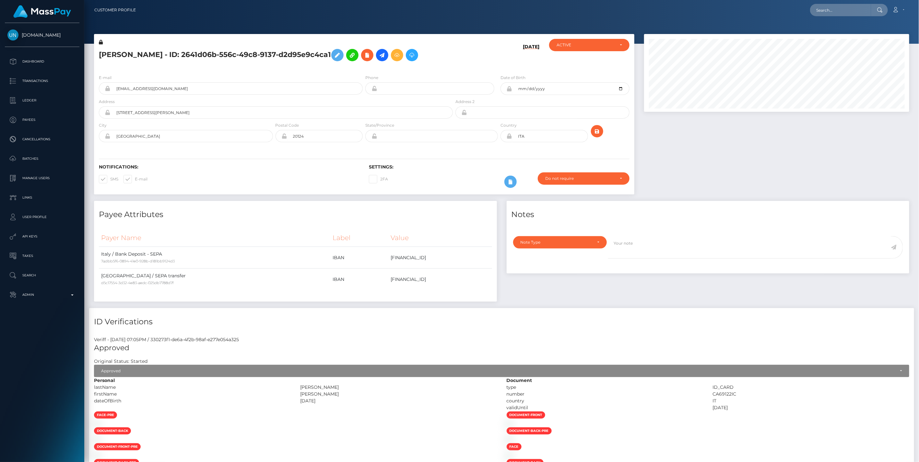
scroll to position [78, 265]
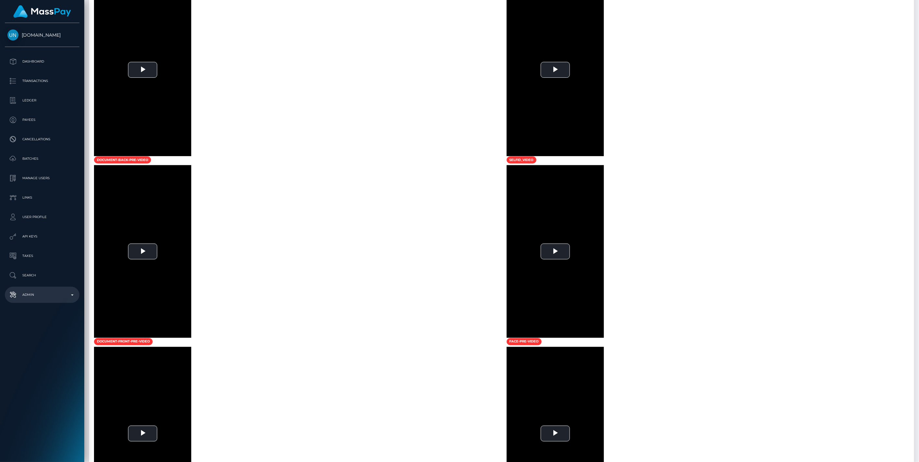
click at [72, 294] on p "Admin" at bounding box center [41, 295] width 69 height 10
click at [48, 333] on span "Balance Adjustments" at bounding box center [41, 332] width 69 height 7
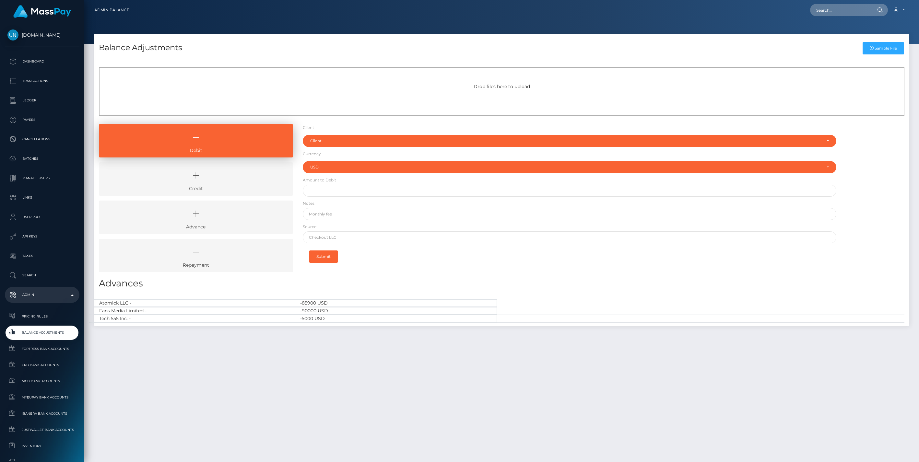
select select "USD"
click at [218, 179] on icon at bounding box center [195, 175] width 179 height 19
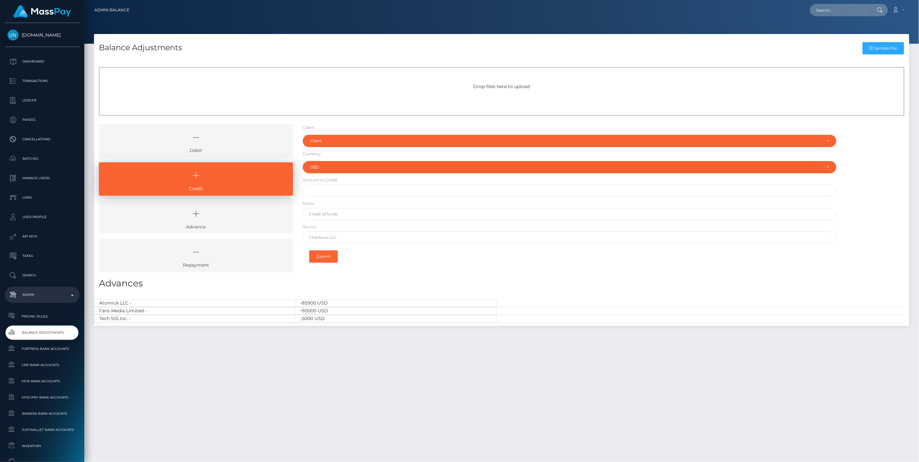
click at [222, 151] on link "Debit" at bounding box center [196, 140] width 194 height 33
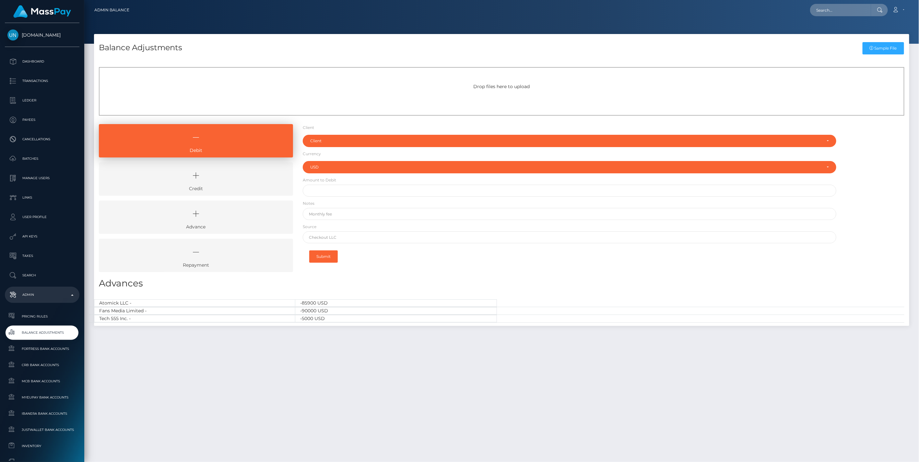
click at [226, 176] on icon at bounding box center [195, 175] width 179 height 19
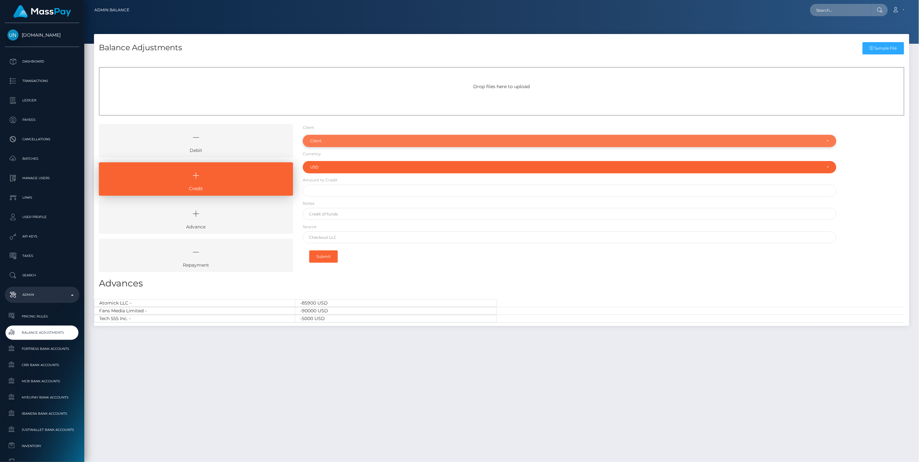
click at [338, 137] on div "Client" at bounding box center [570, 141] width 534 height 12
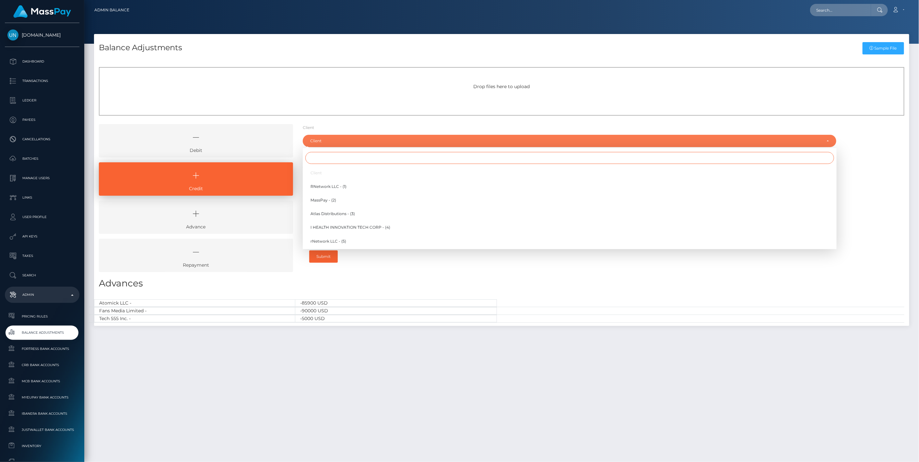
click at [324, 160] on input "Search" at bounding box center [569, 158] width 529 height 12
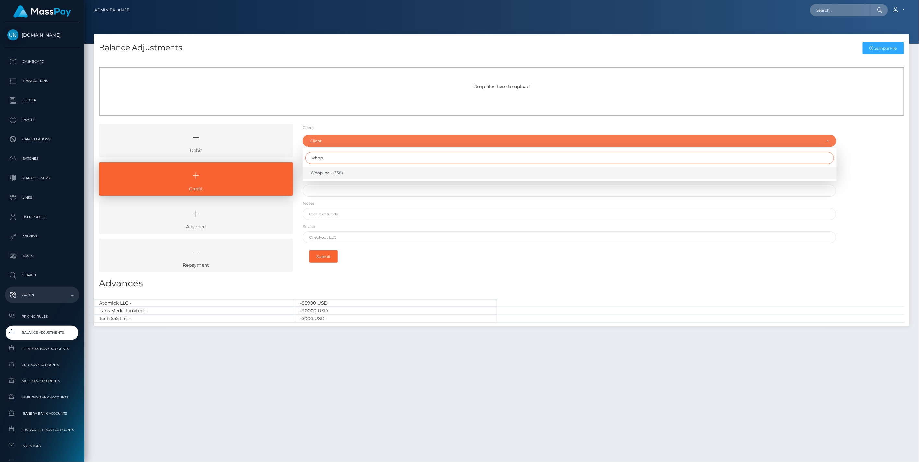
type input "whop"
click at [338, 174] on span "Whop Inc - (338)" at bounding box center [327, 173] width 32 height 6
select select "338"
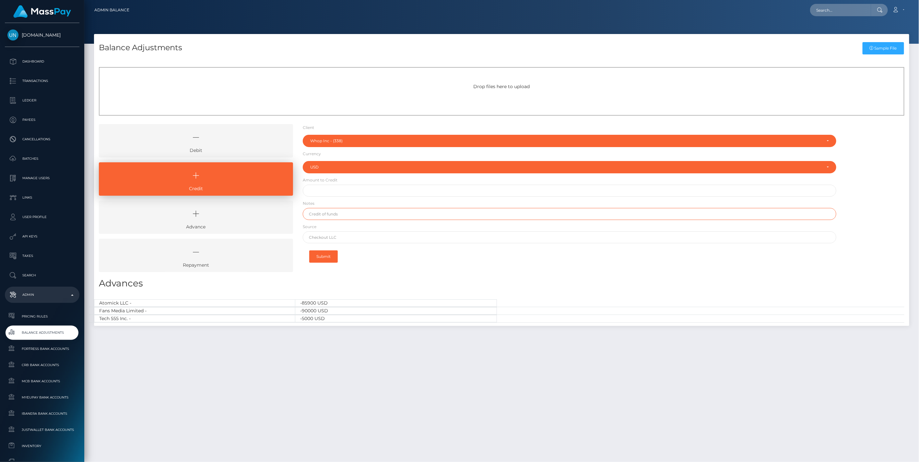
click at [339, 214] on input "text" at bounding box center [570, 214] width 534 height 12
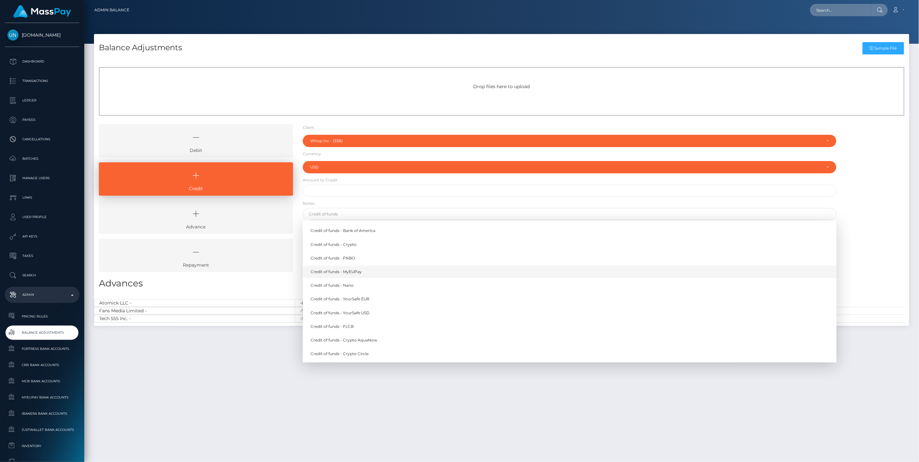
click at [362, 271] on link "Credit of funds - MyEUPay" at bounding box center [570, 272] width 534 height 12
type input "Credit of funds - MyEUPay"
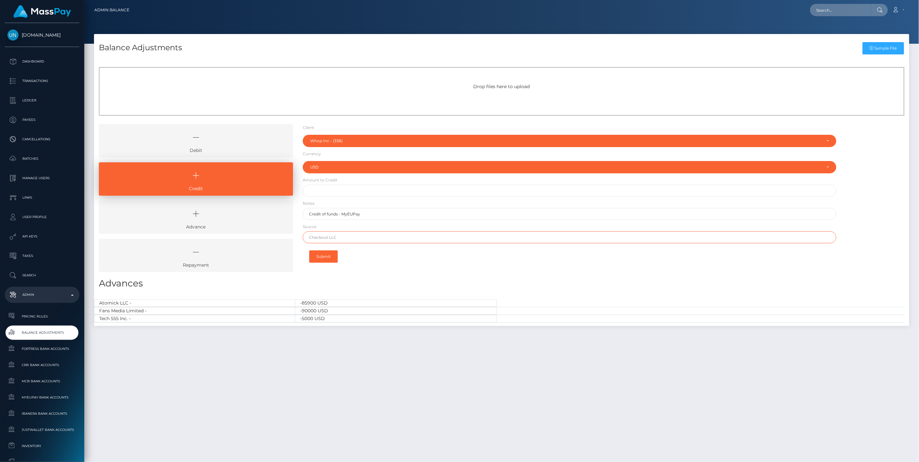
click at [328, 239] on input "text" at bounding box center [570, 238] width 534 height 12
paste input "CHECKOUT SAS"
type input "CHECKOUT SAS"
click at [249, 136] on icon at bounding box center [195, 137] width 179 height 19
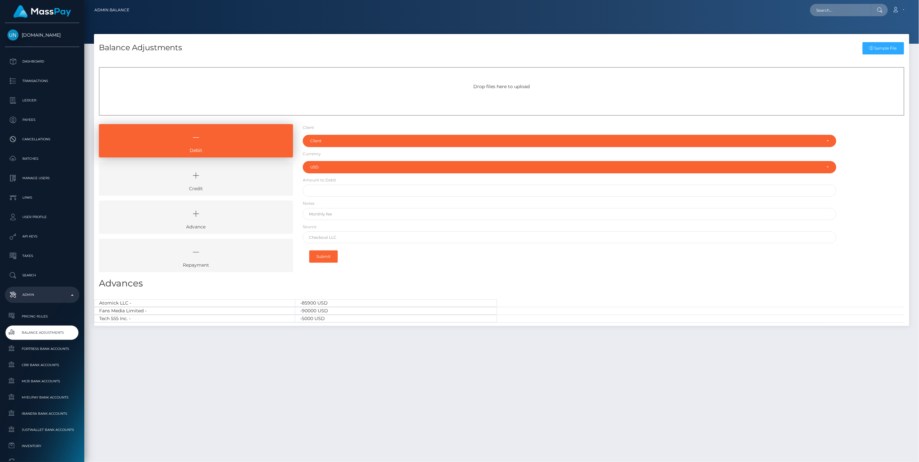
click at [251, 175] on icon at bounding box center [195, 175] width 179 height 19
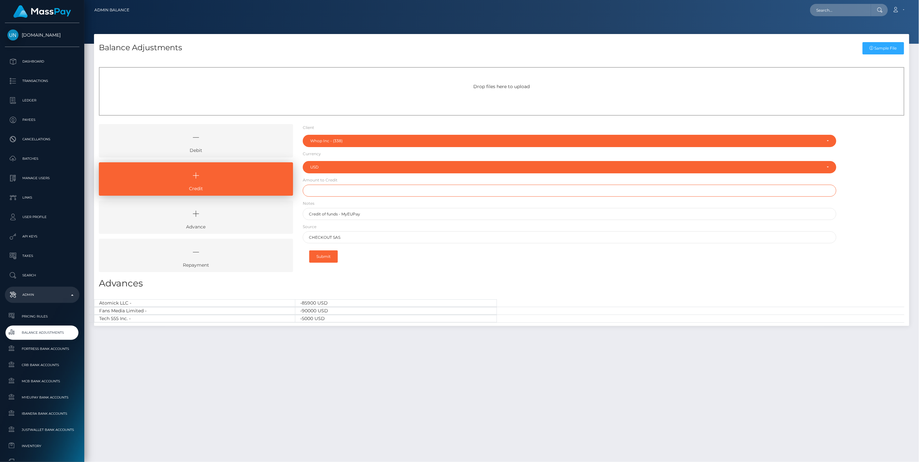
click at [317, 189] on input "text" at bounding box center [570, 191] width 534 height 12
click at [325, 189] on input "text" at bounding box center [570, 191] width 534 height 12
paste input "128,248.95"
type input "$128,248.95"
click at [319, 257] on button "Submit" at bounding box center [323, 257] width 29 height 12
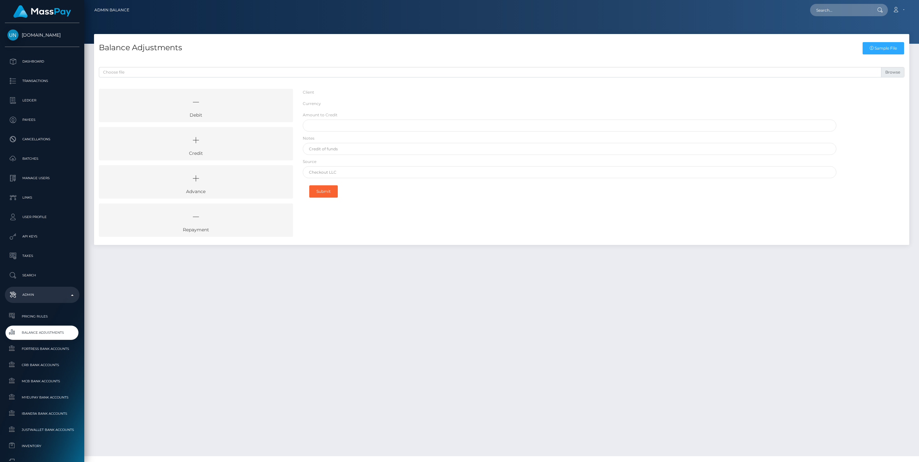
select select "338"
select select "USD"
select select
select select "338"
select select "USD"
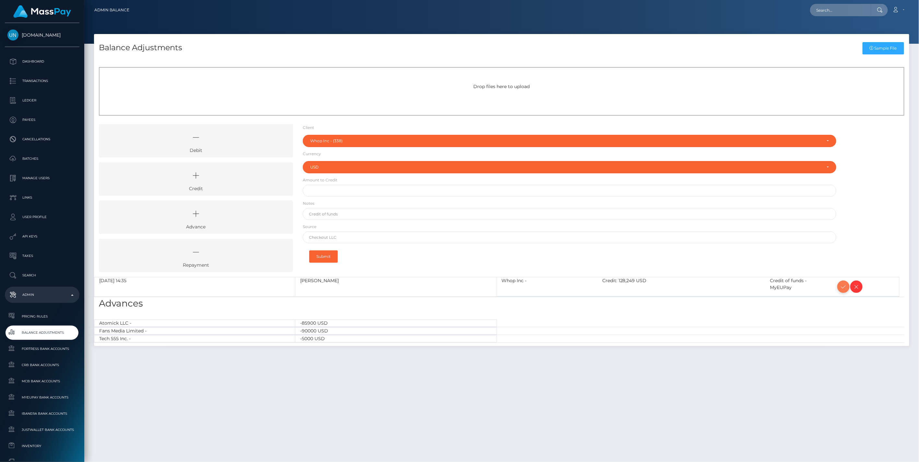
click at [842, 290] on icon at bounding box center [844, 287] width 8 height 8
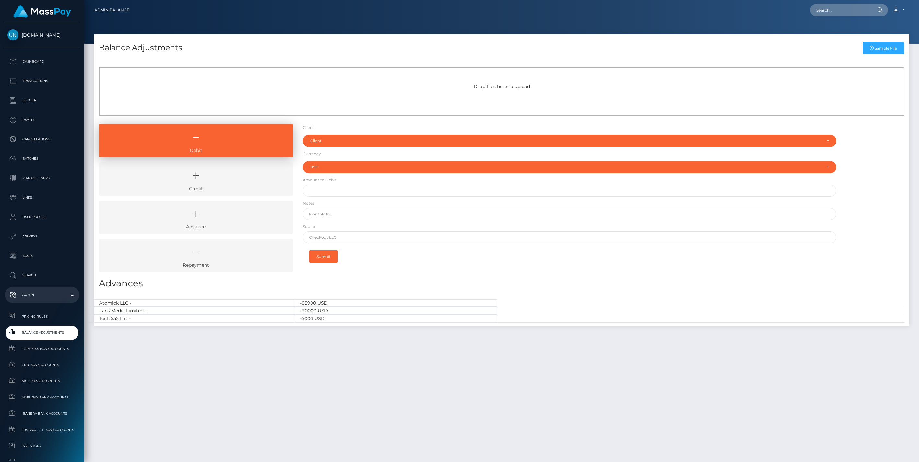
select select "USD"
click at [236, 176] on icon at bounding box center [195, 175] width 179 height 19
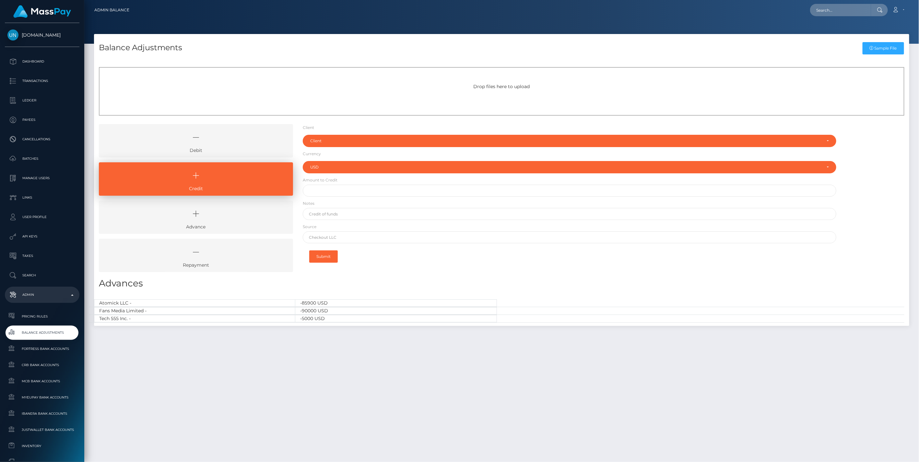
click at [244, 146] on icon at bounding box center [195, 137] width 179 height 19
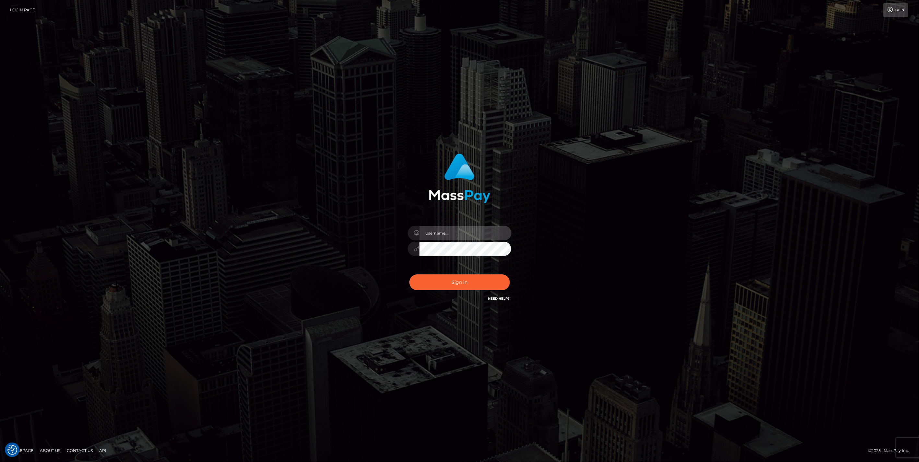
type input "jlo"
click at [462, 284] on button "Sign in" at bounding box center [460, 283] width 101 height 16
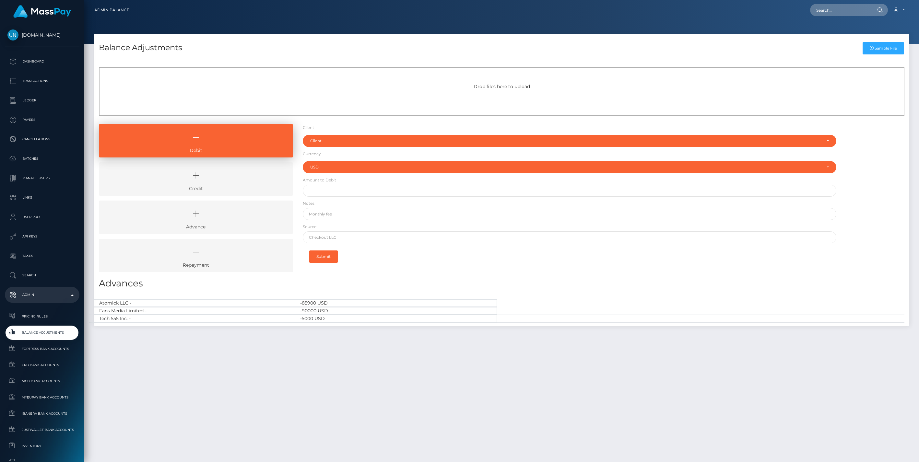
select select "USD"
click at [337, 139] on div "Client" at bounding box center [566, 140] width 512 height 5
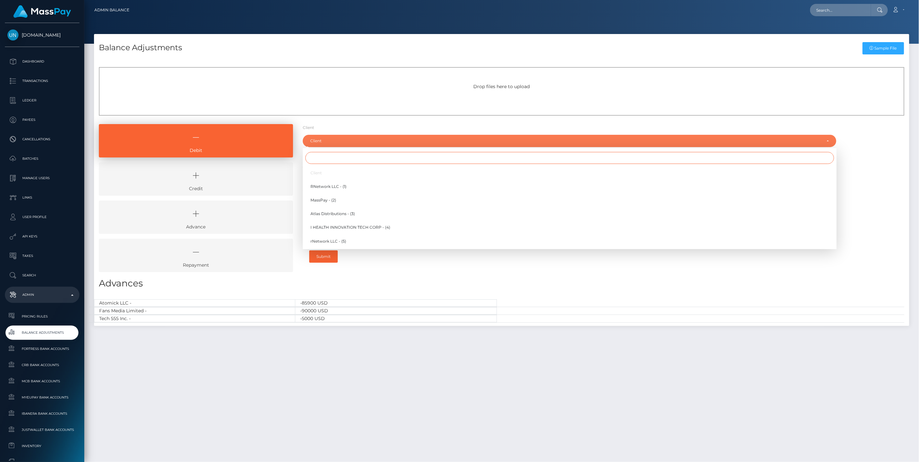
click at [331, 154] on input "Search" at bounding box center [569, 158] width 529 height 12
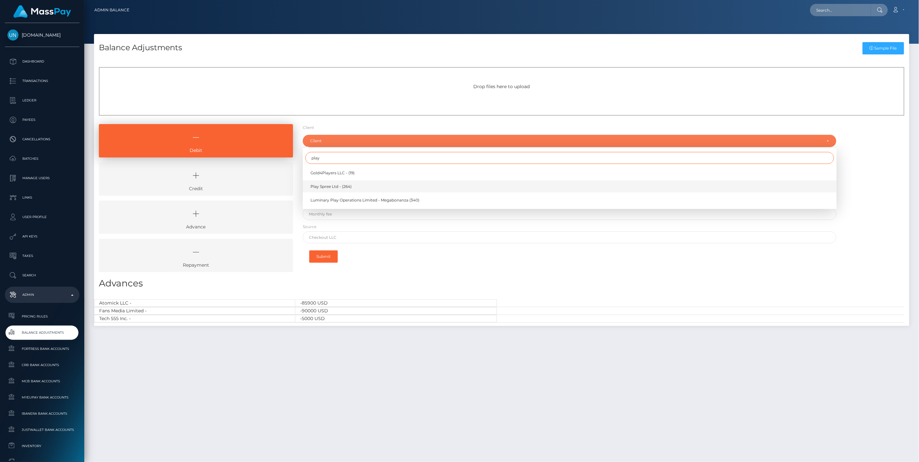
type input "play"
click at [331, 183] on link "Play Spree Ltd - (264)" at bounding box center [570, 187] width 534 height 12
select select "264"
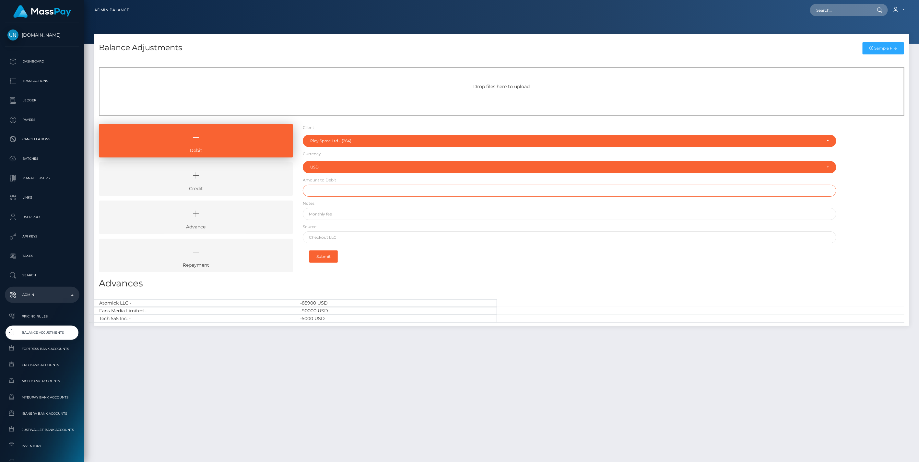
click at [328, 191] on input "text" at bounding box center [570, 191] width 534 height 12
type input "$500,006.00"
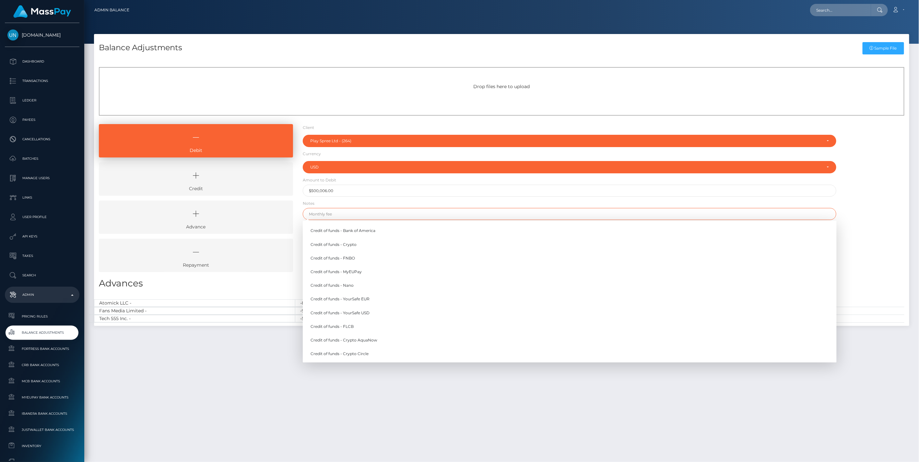
click at [333, 214] on input "text" at bounding box center [570, 214] width 534 height 12
click at [341, 258] on link "Credit of funds - FNBO" at bounding box center [570, 258] width 534 height 12
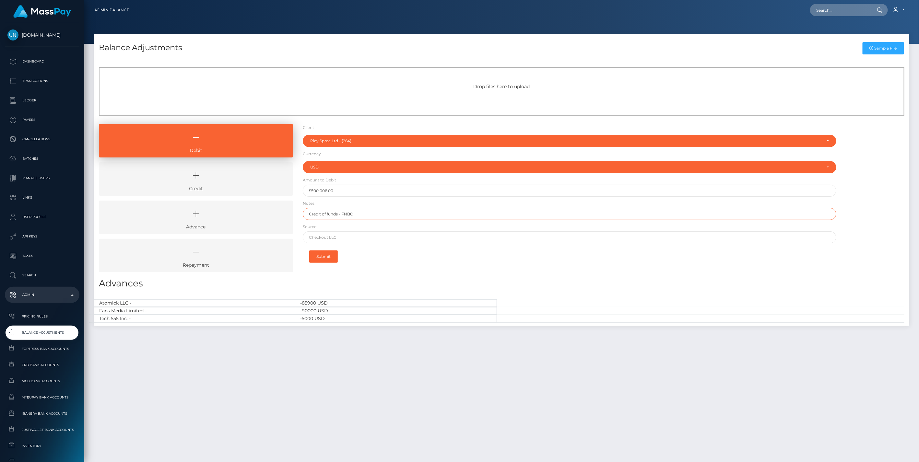
click at [318, 214] on input "Credit of funds - FNBO" at bounding box center [570, 214] width 534 height 12
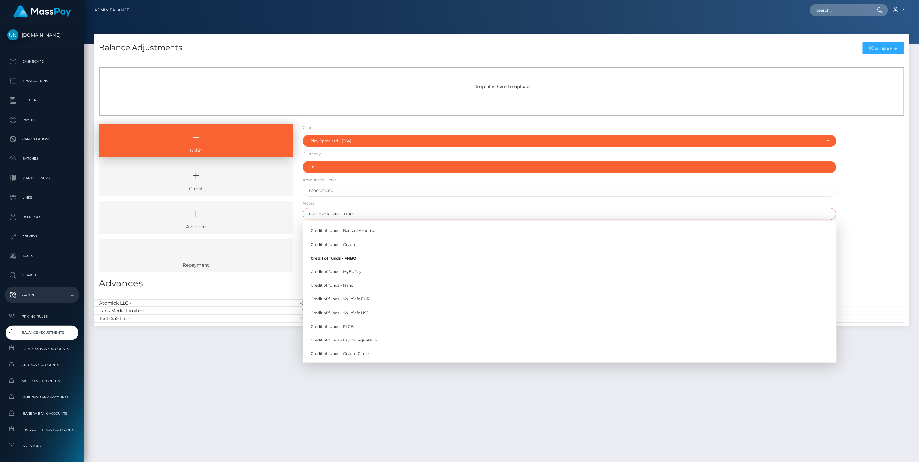
drag, startPoint x: 320, startPoint y: 213, endPoint x: 278, endPoint y: 218, distance: 43.0
click at [278, 218] on div "Debit Credit Advance Repayment" at bounding box center [501, 200] width 815 height 153
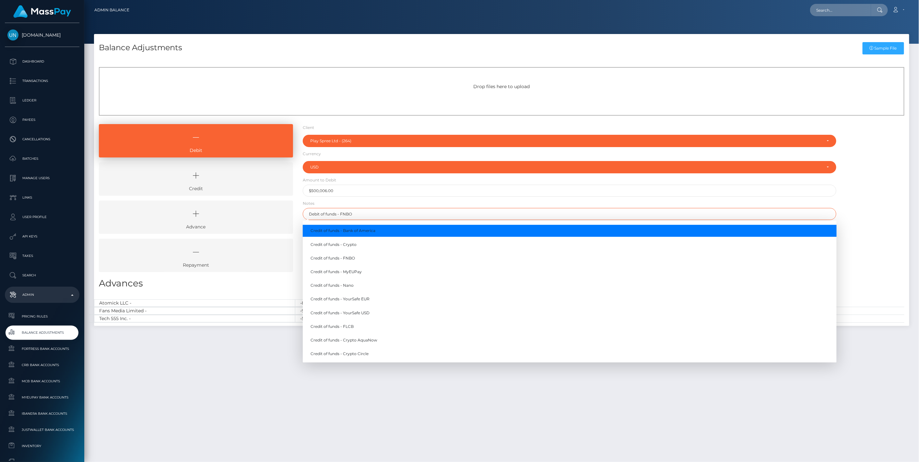
type input "Debit of funds - FNBO"
click at [862, 196] on div "Debit Credit Advance Repayment" at bounding box center [501, 200] width 815 height 153
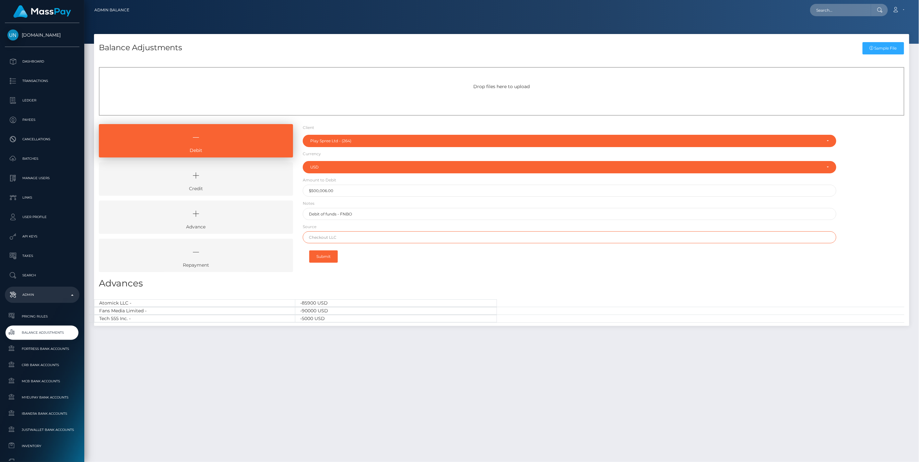
click at [335, 239] on input "text" at bounding box center [570, 238] width 534 height 12
click at [322, 239] on input "text" at bounding box center [570, 238] width 534 height 12
paste input "IFX PAYMENTS"
type input "IFX PAYMENTS"
click at [438, 249] on div "Submit" at bounding box center [570, 257] width 534 height 20
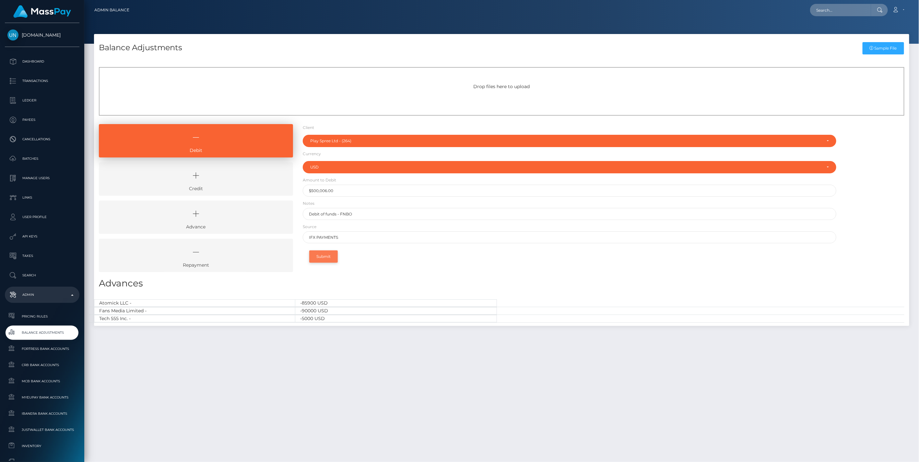
click at [326, 255] on button "Submit" at bounding box center [323, 257] width 29 height 12
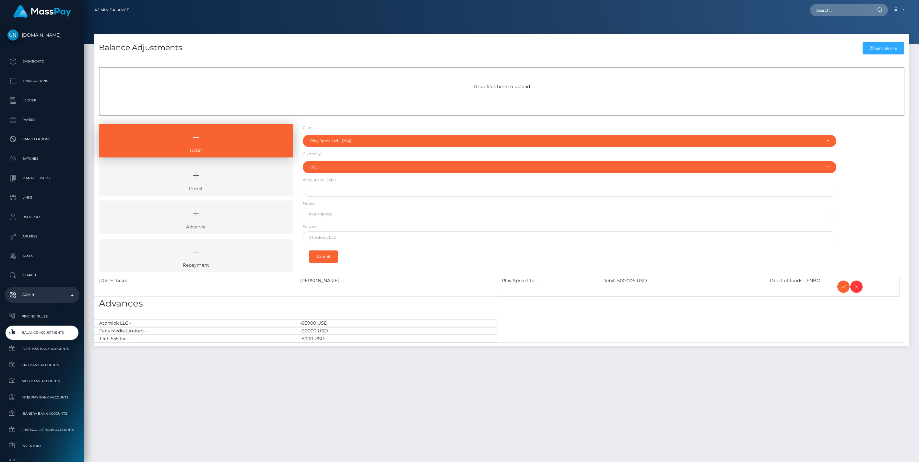
select select "264"
select select "USD"
click at [843, 288] on icon at bounding box center [844, 287] width 8 height 8
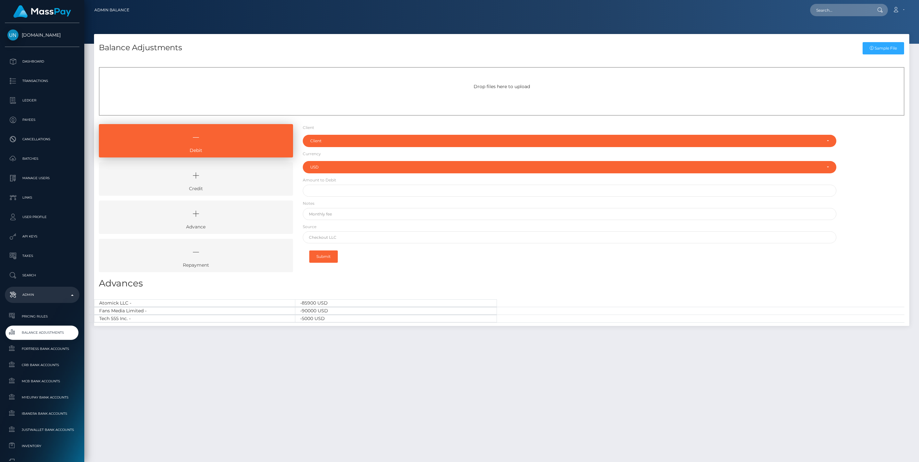
select select "USD"
click at [237, 184] on icon at bounding box center [195, 175] width 179 height 19
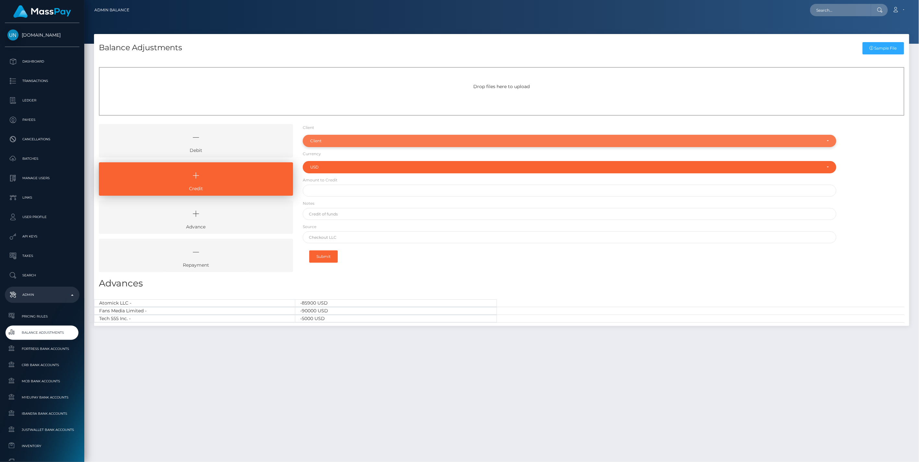
click at [327, 143] on div "Client" at bounding box center [566, 140] width 512 height 5
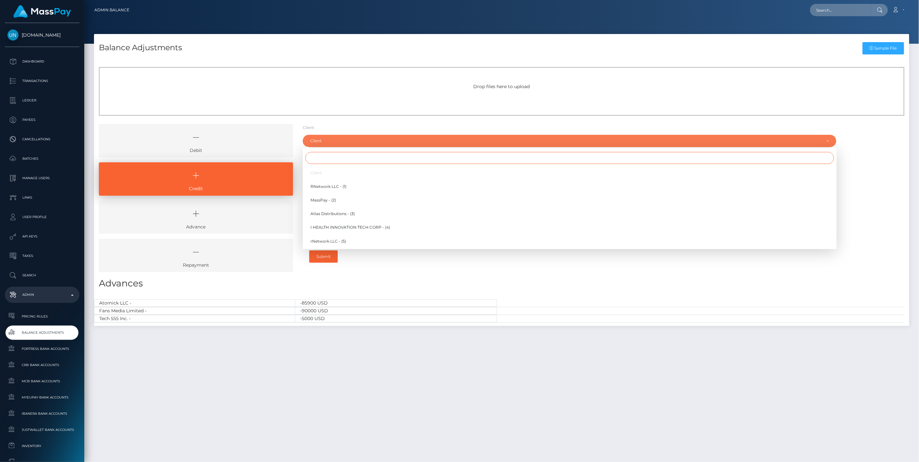
click at [328, 154] on input "Search" at bounding box center [569, 158] width 529 height 12
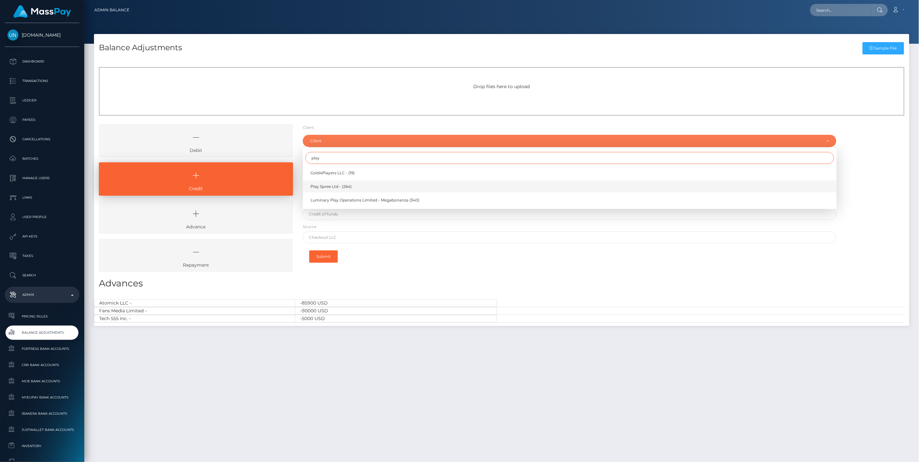
type input "play"
click at [335, 184] on span "Play Spree Ltd - (264)" at bounding box center [331, 187] width 41 height 6
select select "264"
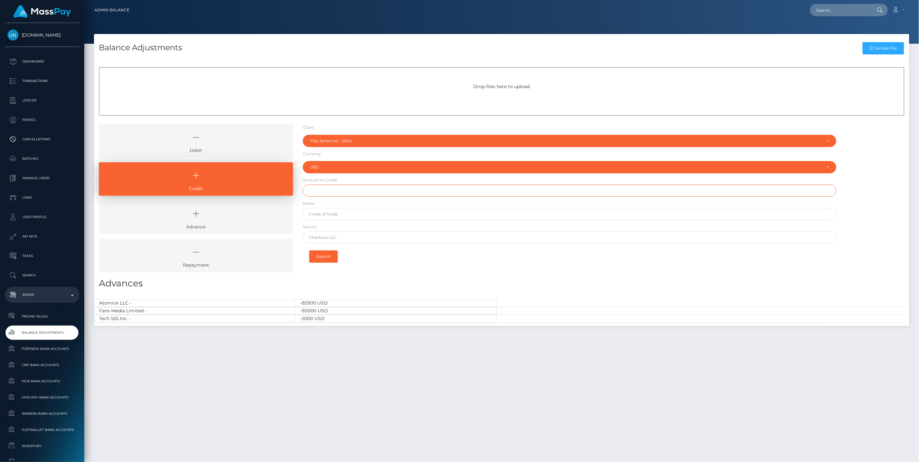
click at [330, 187] on input "text" at bounding box center [570, 191] width 534 height 12
type input "$50,006.00"
click at [340, 215] on input "text" at bounding box center [570, 214] width 534 height 12
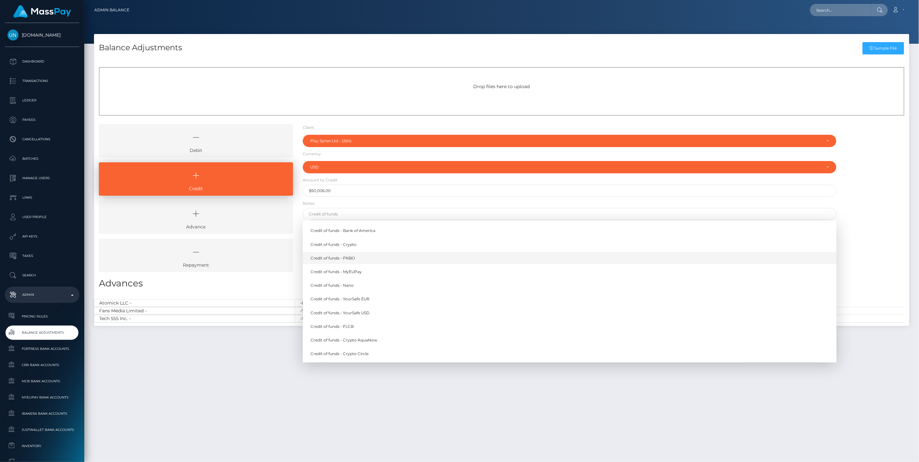
click at [346, 259] on link "Credit of funds - FNBO" at bounding box center [570, 258] width 534 height 12
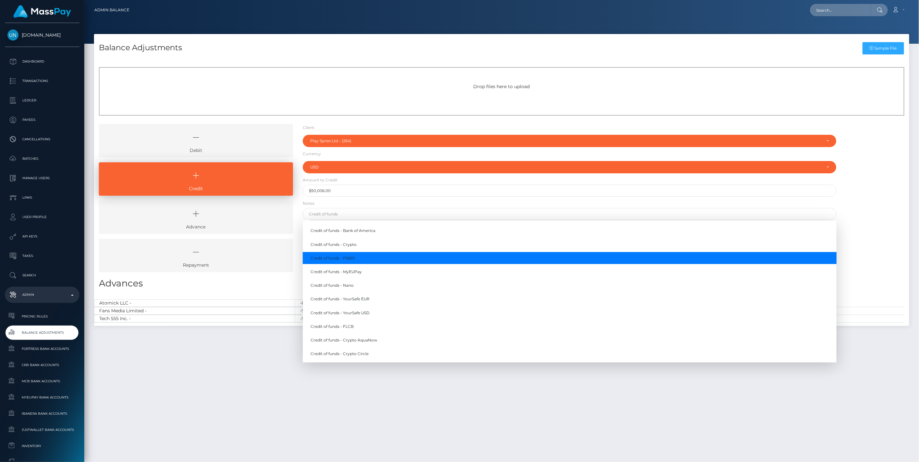
type input "Credit of funds - FNBO"
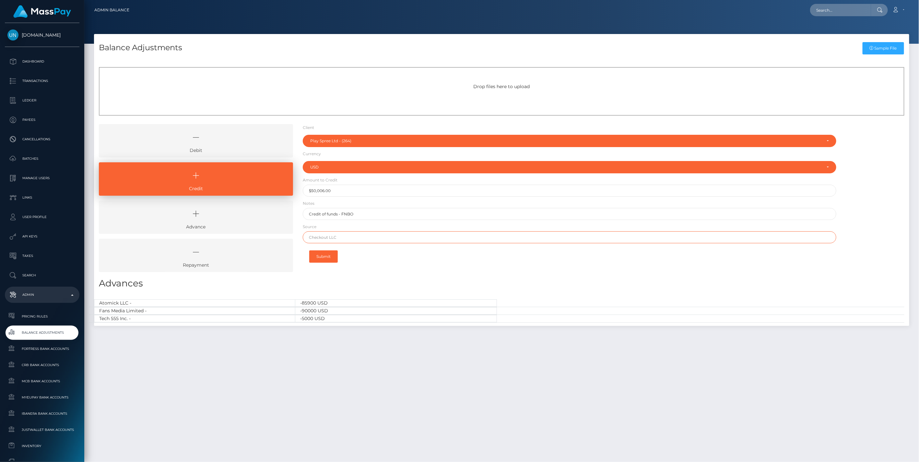
click at [320, 239] on input "text" at bounding box center [570, 238] width 534 height 12
paste input "IFX PAYMENTS"
type input "IFX PAYMENTS"
click at [325, 258] on button "Submit" at bounding box center [323, 257] width 29 height 12
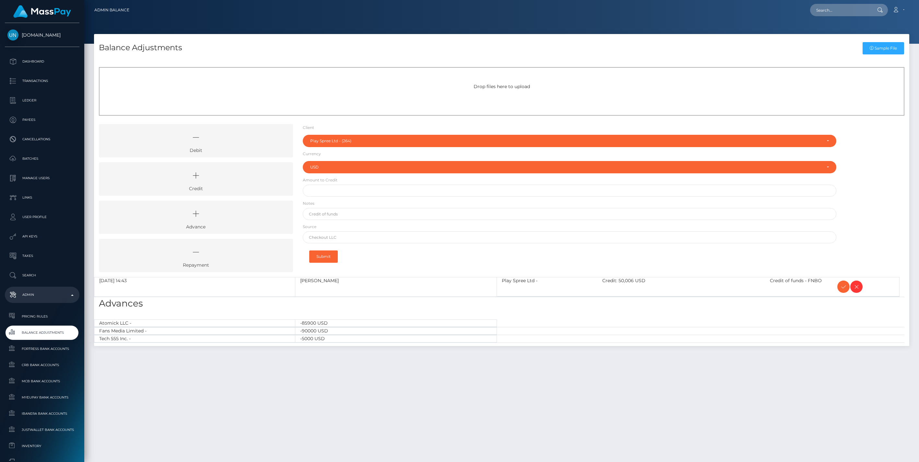
select select "264"
select select "USD"
click at [840, 288] on icon at bounding box center [844, 287] width 8 height 8
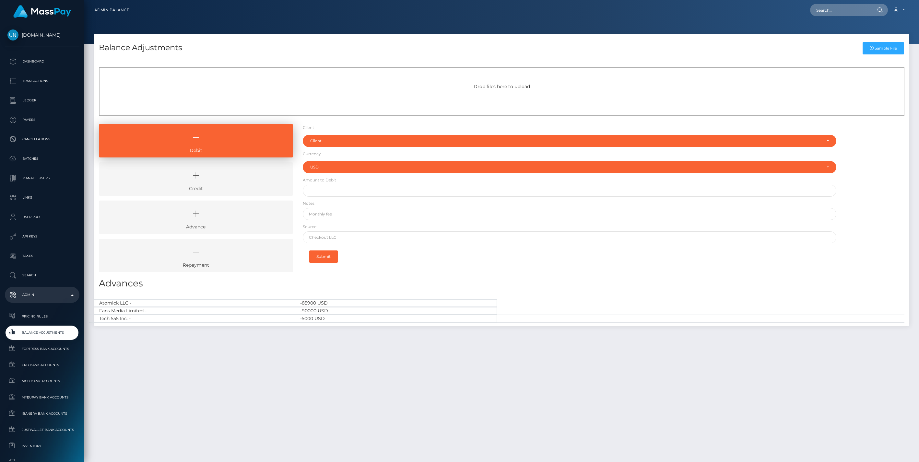
select select "USD"
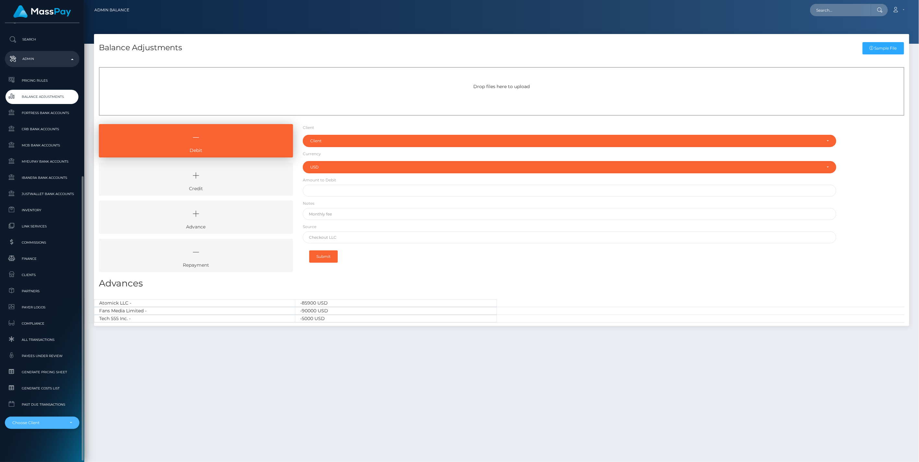
click at [71, 422] on div "Choose Client" at bounding box center [42, 423] width 60 height 5
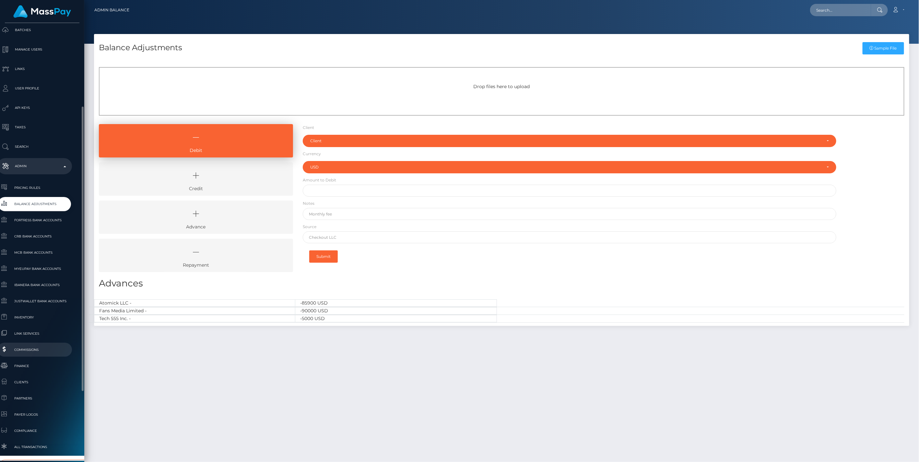
scroll to position [236, 7]
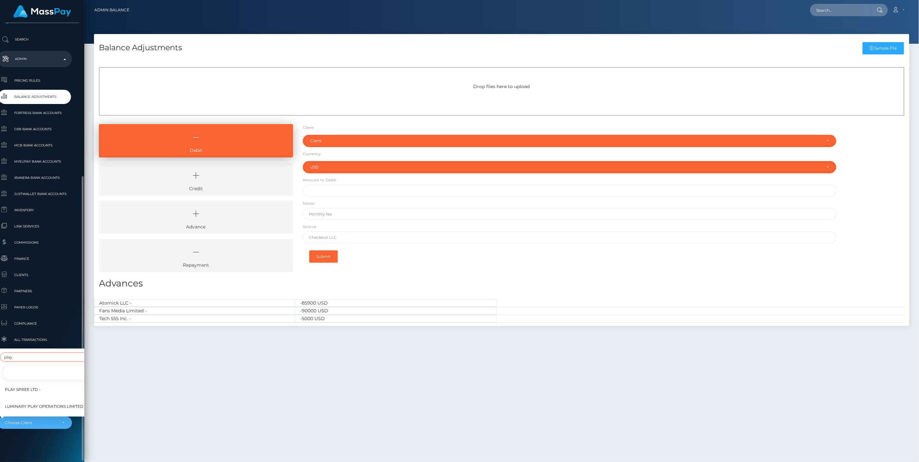
type input "play"
click at [30, 386] on span "Play Spree Ltd -" at bounding box center [23, 390] width 36 height 8
select select "264"
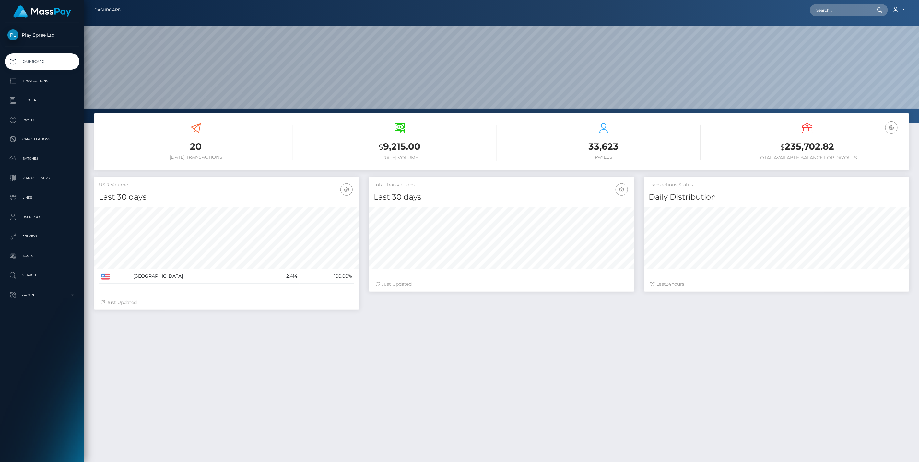
scroll to position [115, 265]
click at [34, 102] on p "Ledger" at bounding box center [41, 101] width 69 height 10
